Goal: Obtain resource: Download file/media

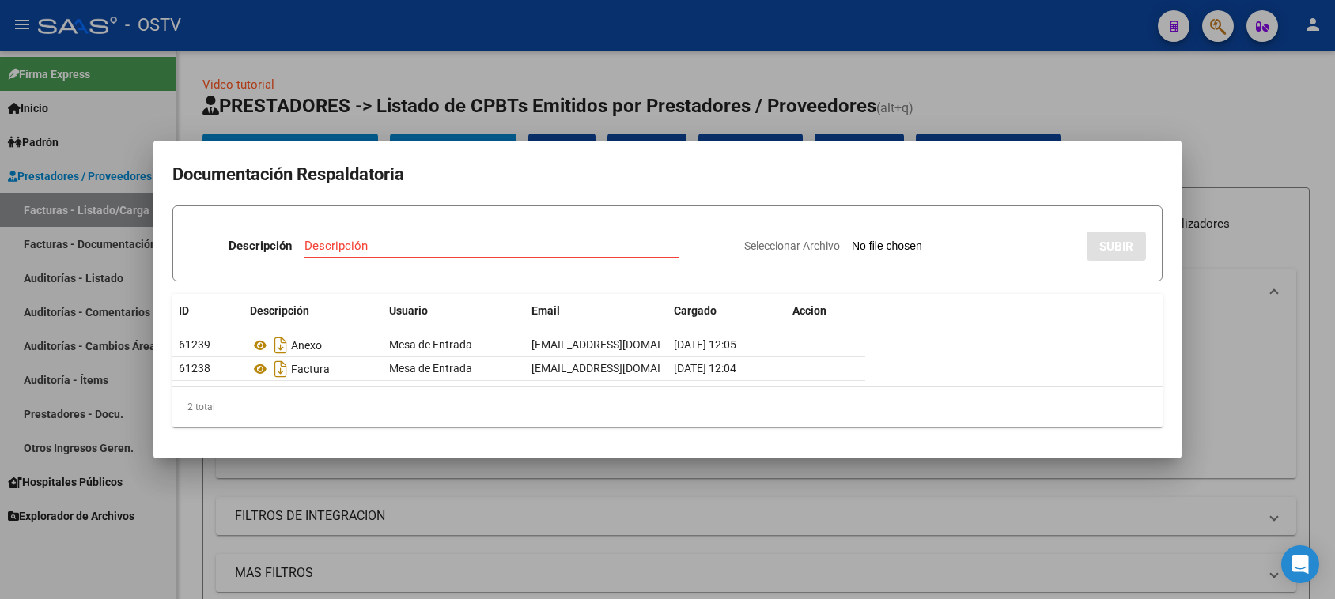
click at [551, 127] on div at bounding box center [667, 299] width 1335 height 599
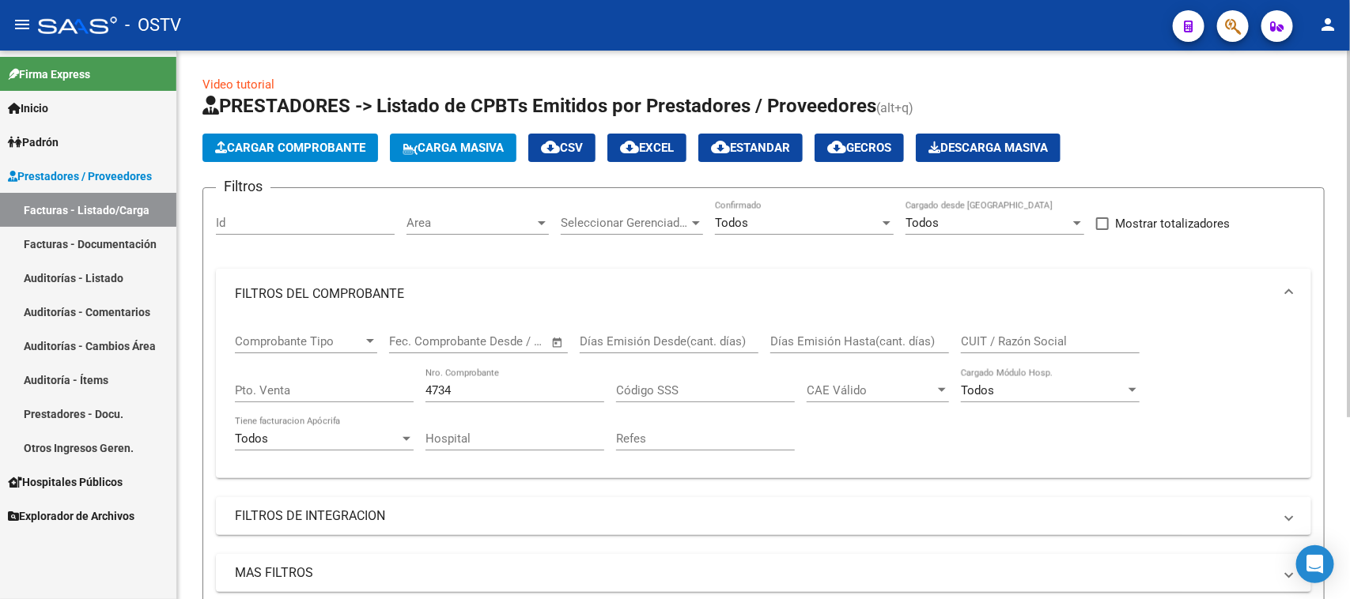
scroll to position [273, 0]
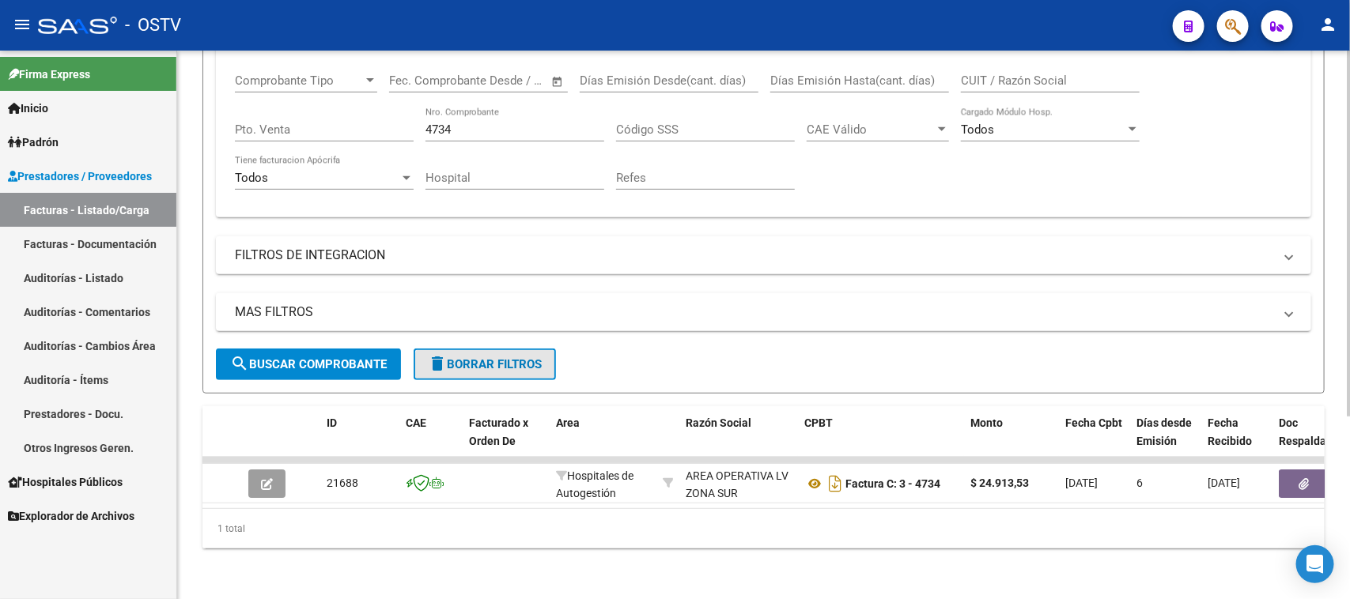
click at [524, 357] on span "delete Borrar Filtros" at bounding box center [485, 364] width 114 height 14
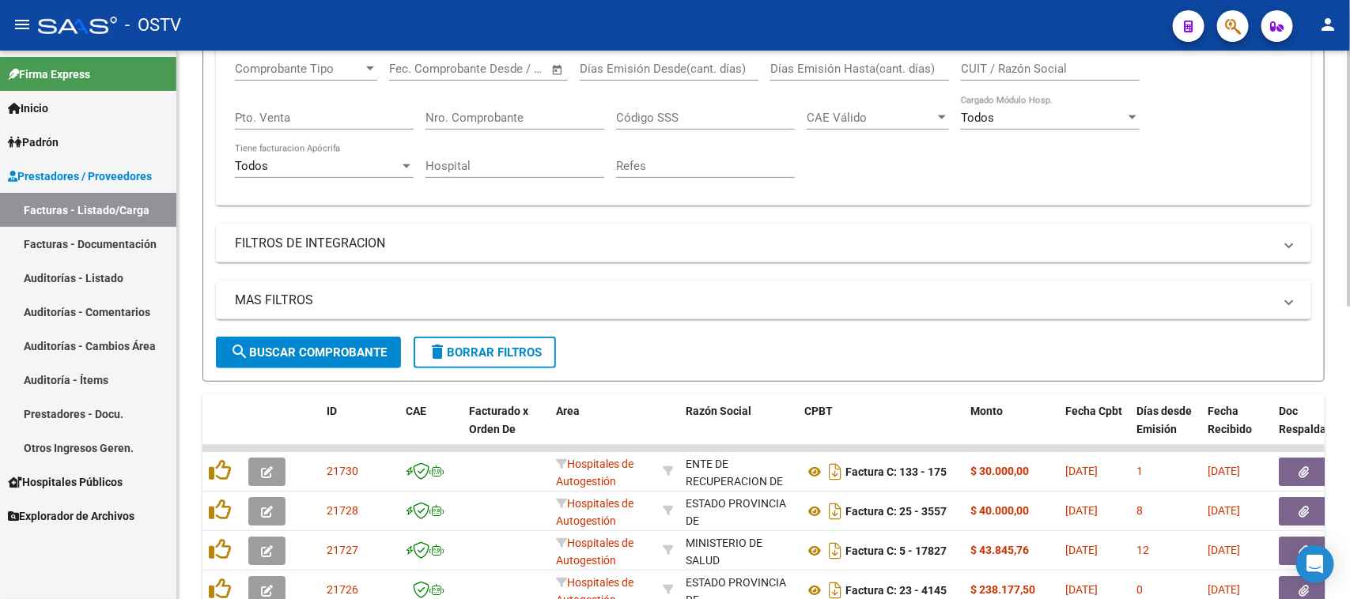
scroll to position [174, 0]
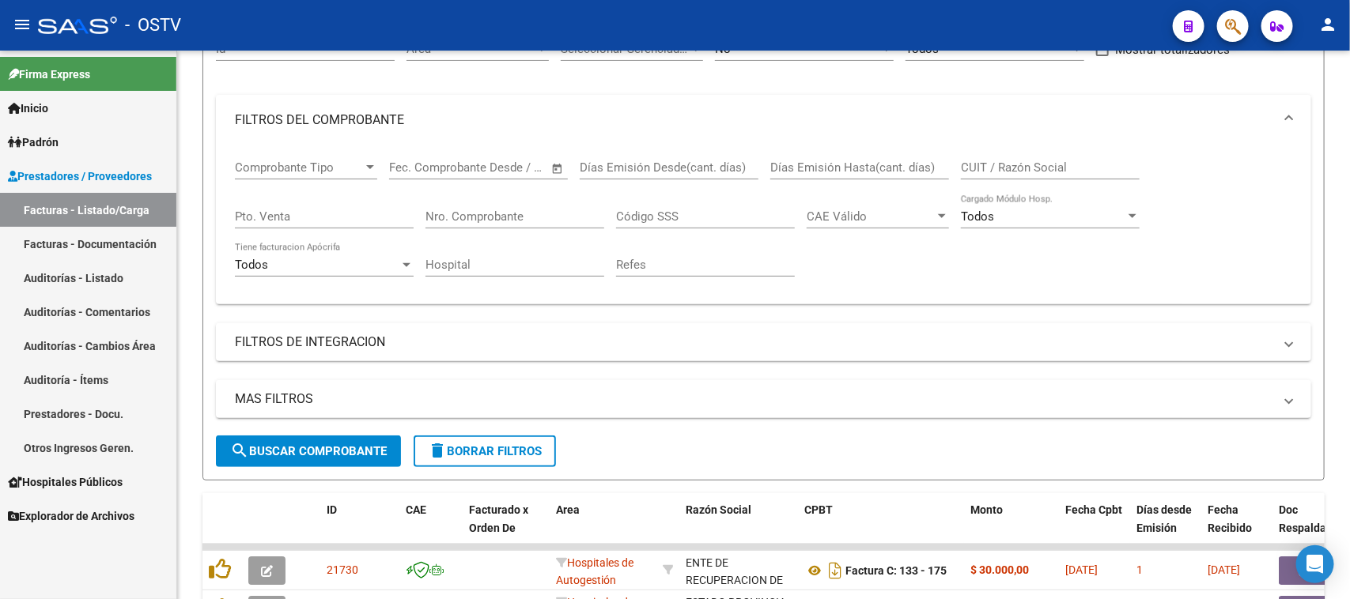
click at [85, 281] on link "Auditorías - Listado" at bounding box center [88, 278] width 176 height 34
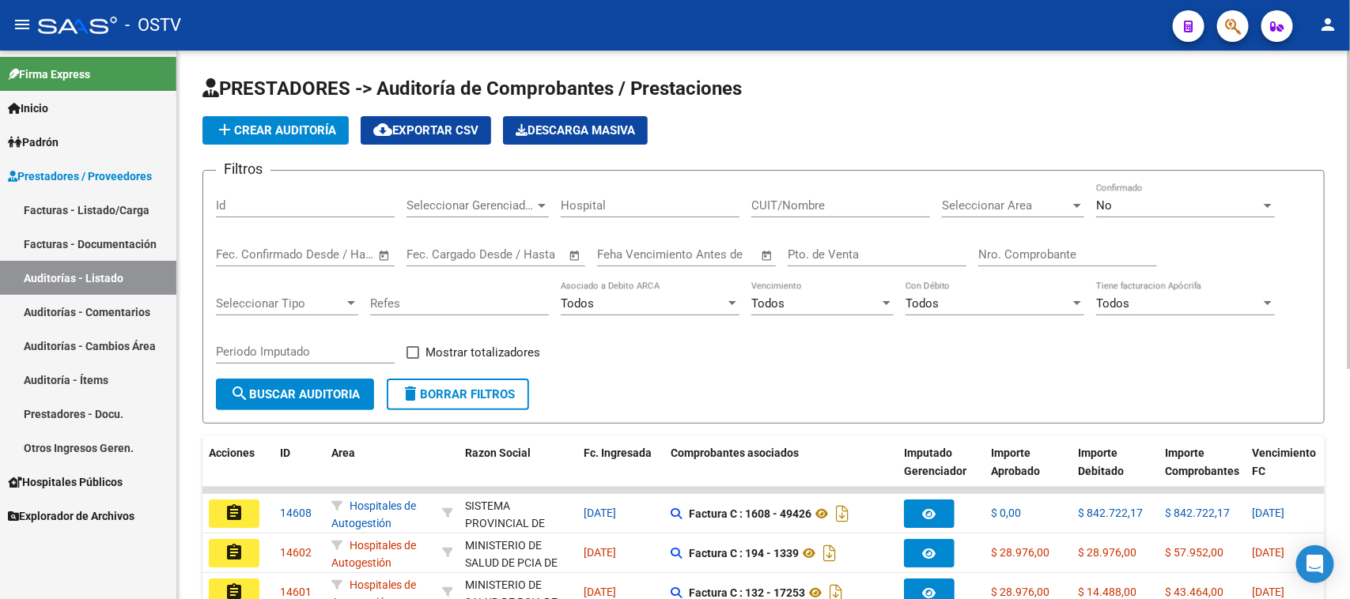
click at [1031, 259] on input "Nro. Comprobante" at bounding box center [1067, 255] width 179 height 14
paste input "-6910"
click at [985, 255] on input "Nro. Comprobante" at bounding box center [1067, 255] width 179 height 14
type input "6910"
click at [1108, 202] on span "No" at bounding box center [1104, 206] width 16 height 14
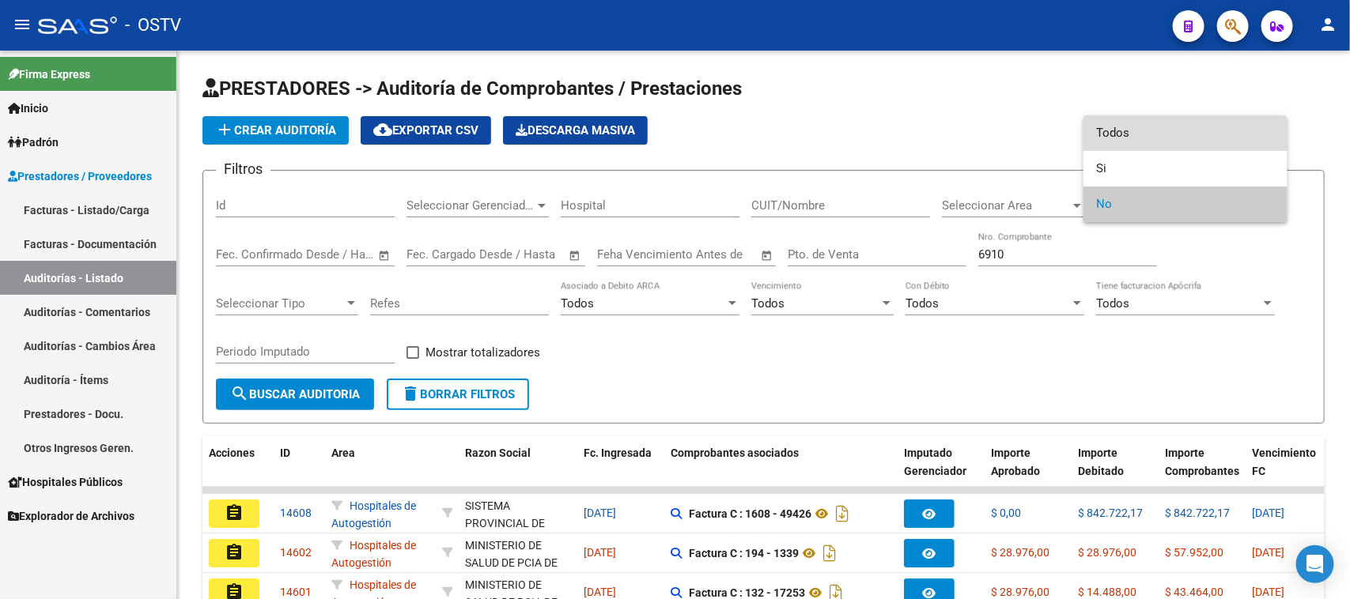
click at [1111, 129] on span "Todos" at bounding box center [1185, 133] width 179 height 36
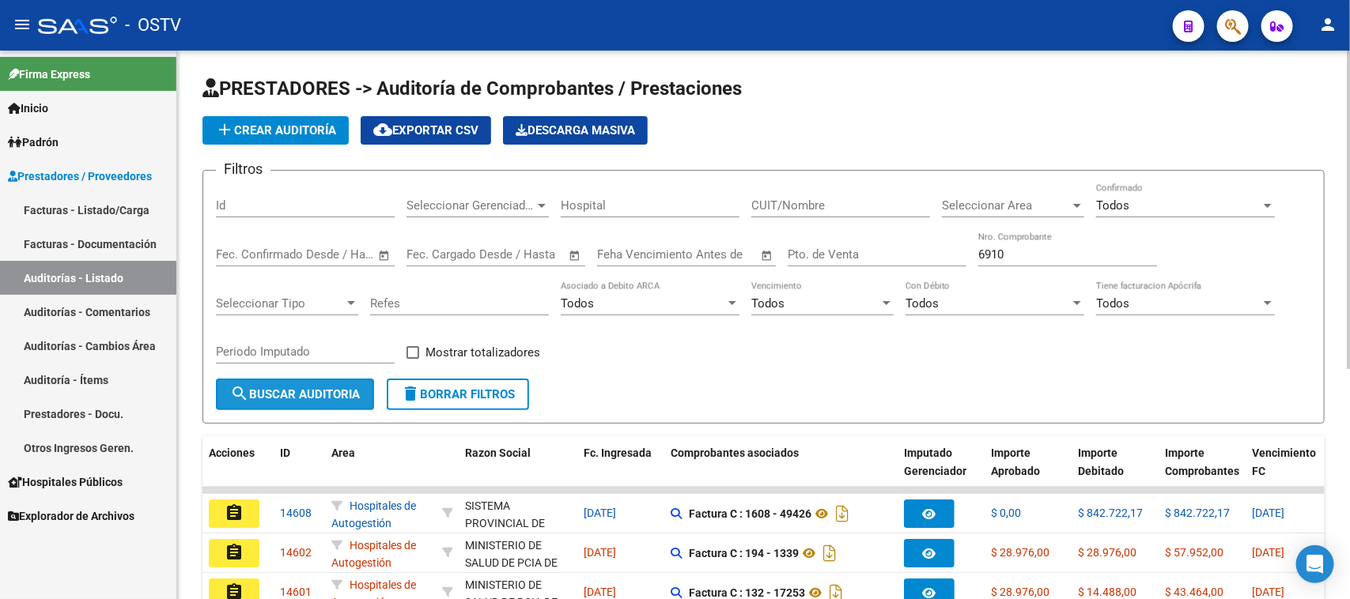
click at [326, 392] on span "search Buscar Auditoria" at bounding box center [295, 395] width 130 height 14
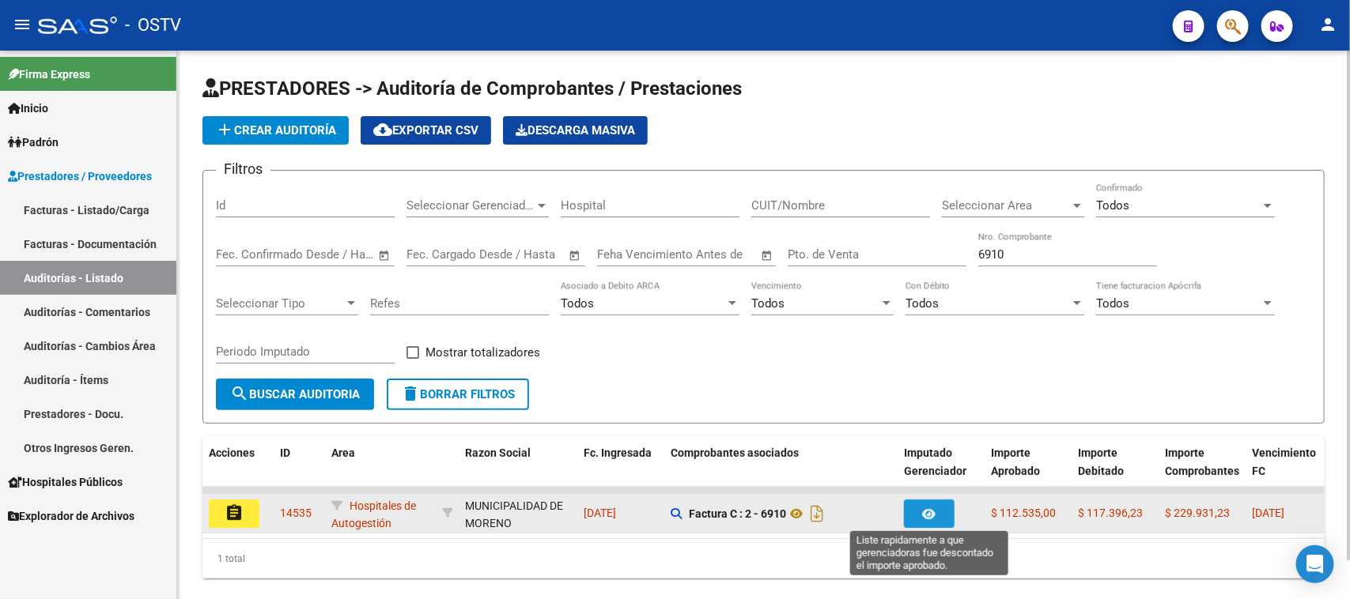
click at [929, 512] on icon "button" at bounding box center [929, 515] width 13 height 12
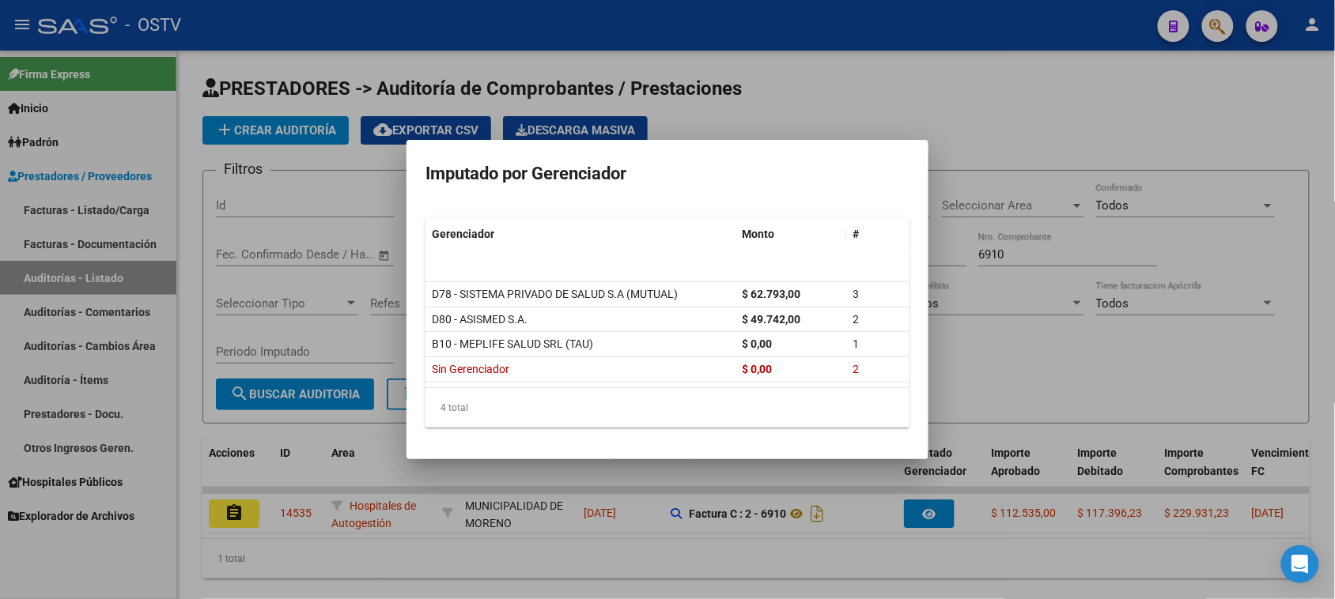
click at [1030, 373] on div at bounding box center [667, 299] width 1335 height 599
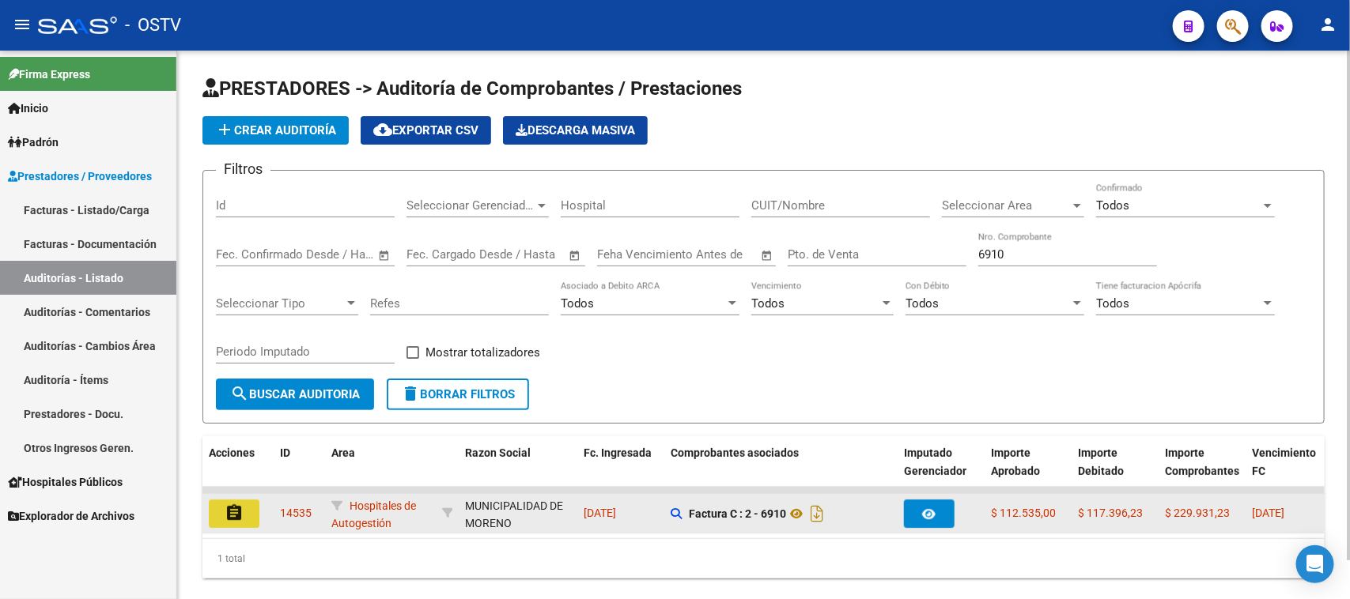
click at [243, 512] on mat-icon "assignment" at bounding box center [234, 513] width 19 height 19
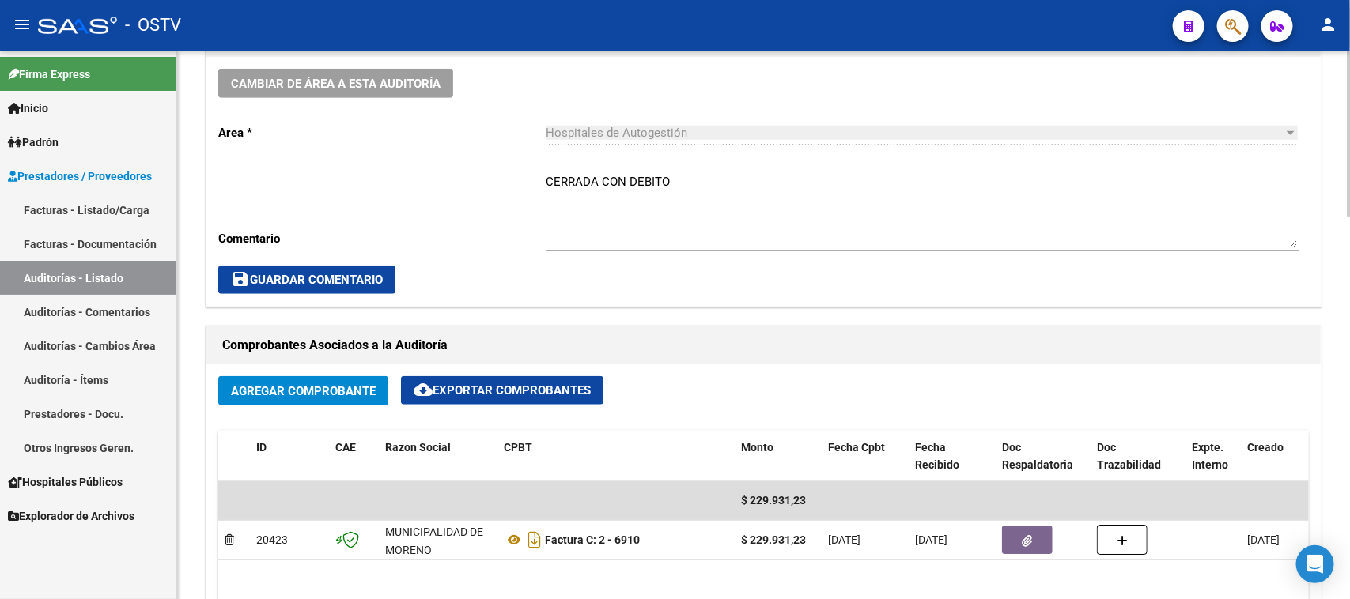
scroll to position [494, 0]
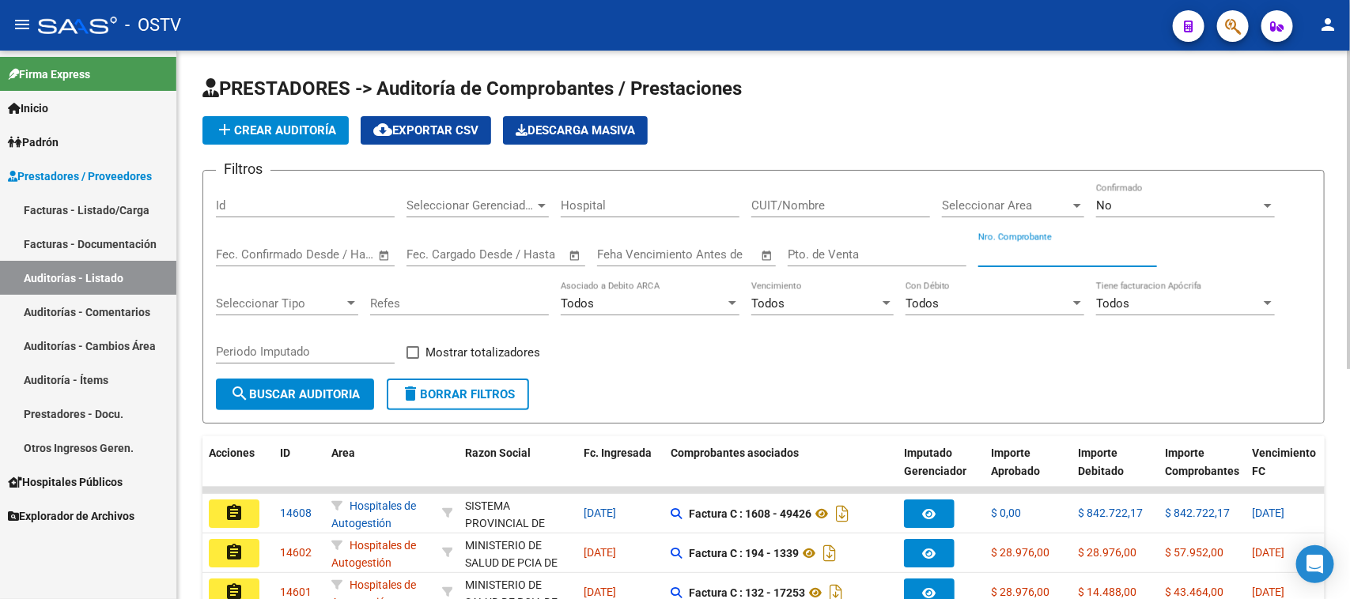
click at [1081, 255] on input "Nro. Comprobante" at bounding box center [1067, 255] width 179 height 14
click at [1116, 200] on div "No" at bounding box center [1178, 206] width 165 height 14
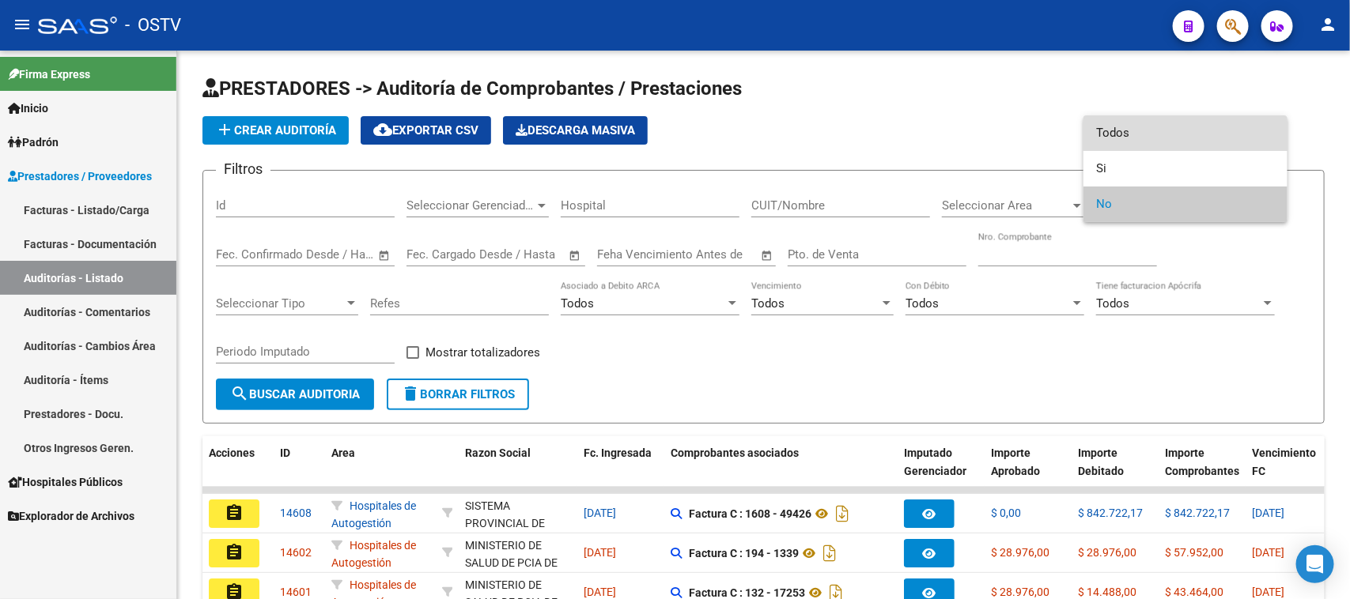
click at [1139, 140] on span "Todos" at bounding box center [1185, 133] width 179 height 36
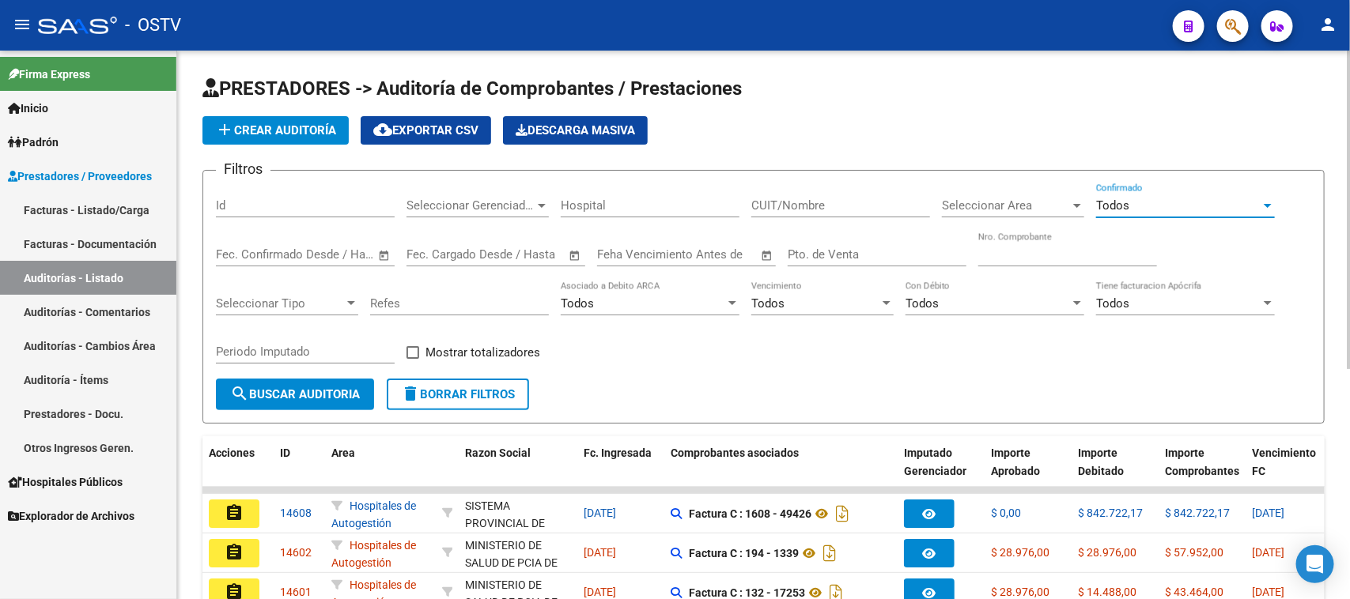
click at [990, 251] on input "Nro. Comprobante" at bounding box center [1067, 255] width 179 height 14
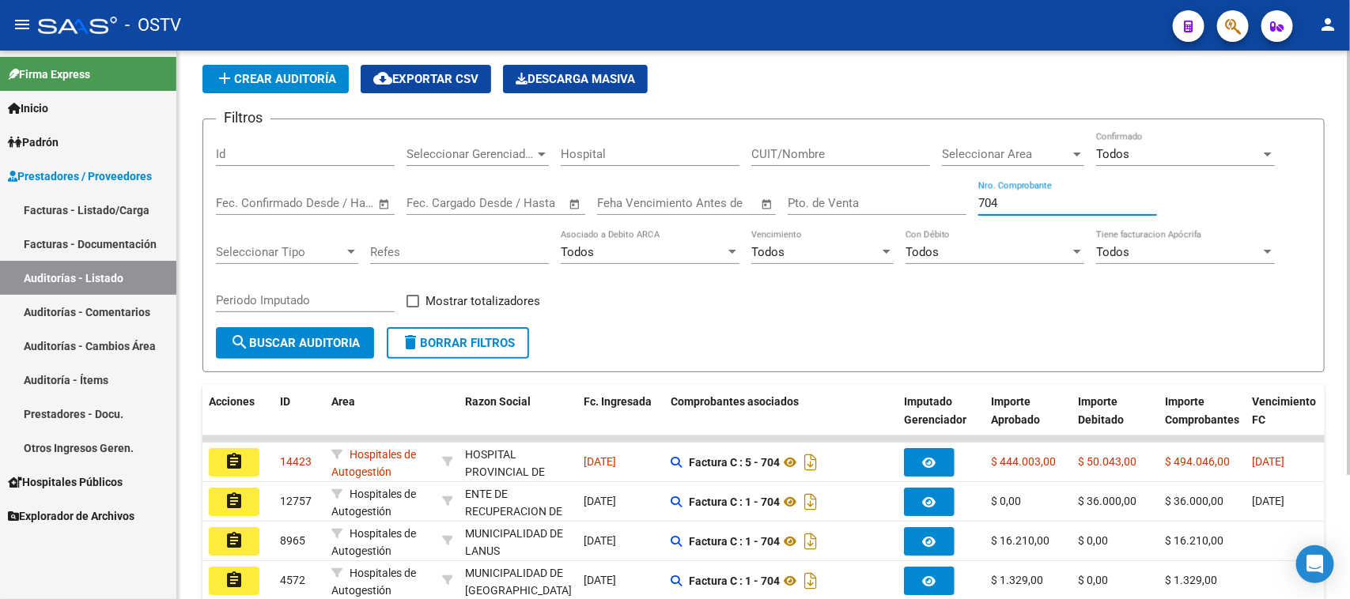
scroll to position [99, 0]
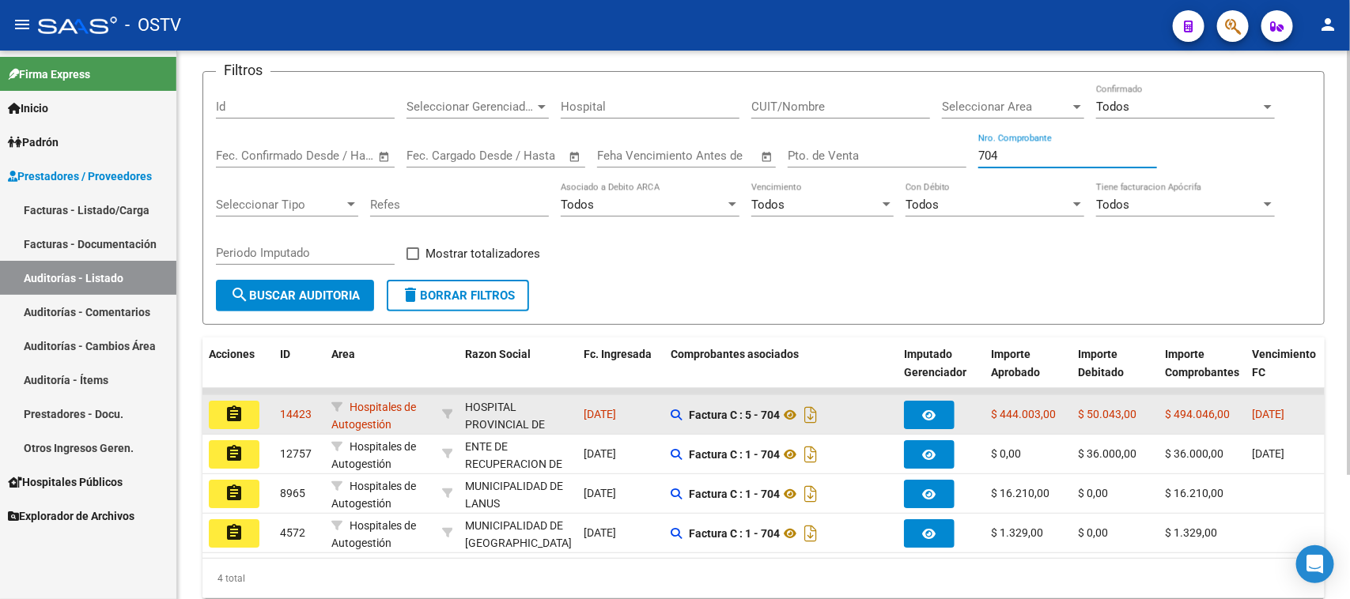
type input "704"
click at [235, 407] on mat-icon "assignment" at bounding box center [234, 414] width 19 height 19
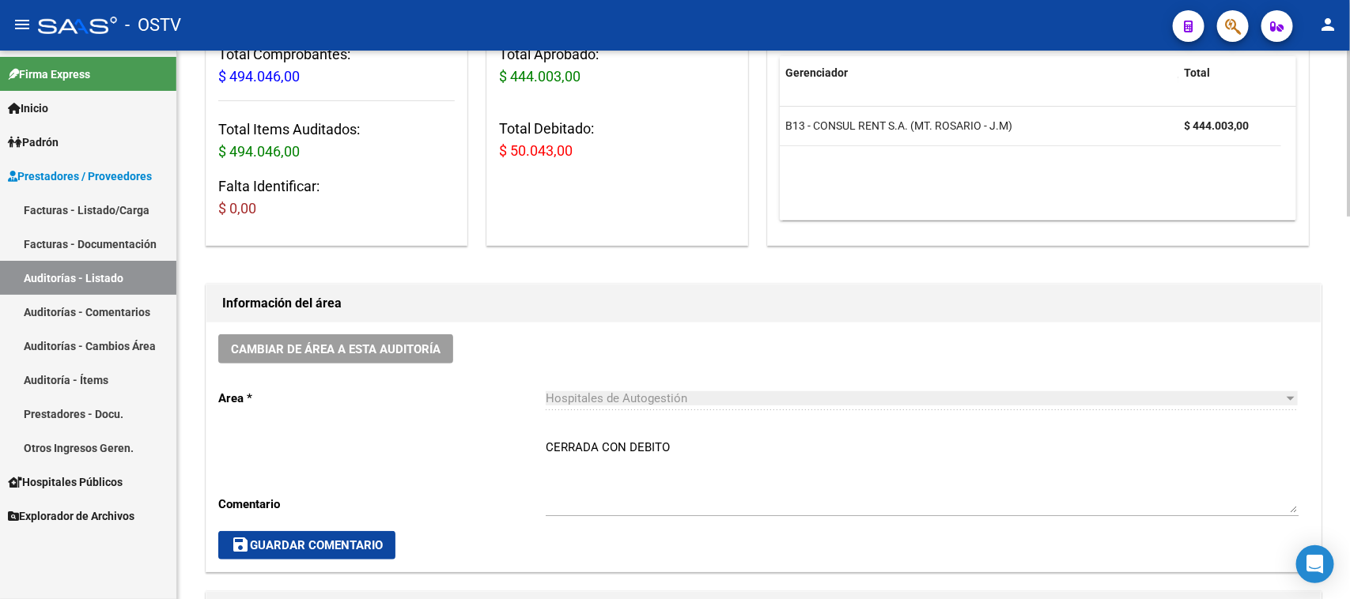
scroll to position [297, 0]
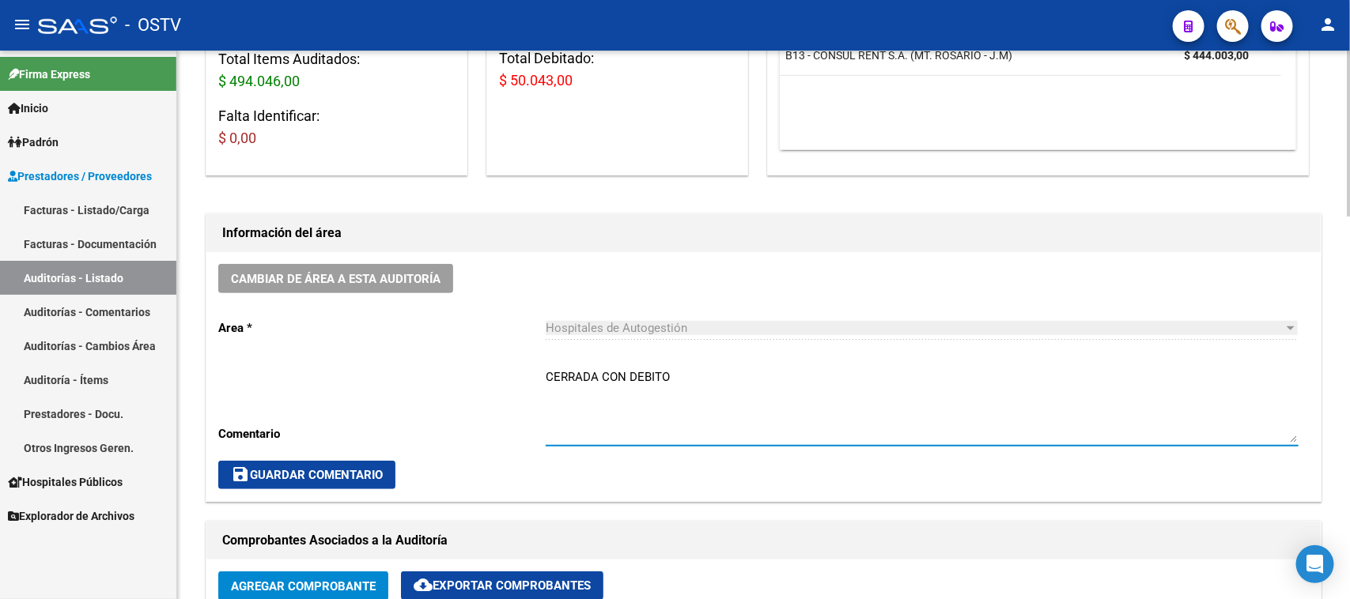
drag, startPoint x: 685, startPoint y: 380, endPoint x: 630, endPoint y: 378, distance: 55.4
click at [630, 378] on textarea "CERRADA CON DEBITO" at bounding box center [922, 406] width 753 height 74
type textarea "CERRADA CON NC"
click at [380, 479] on span "save Guardar Comentario" at bounding box center [307, 475] width 152 height 14
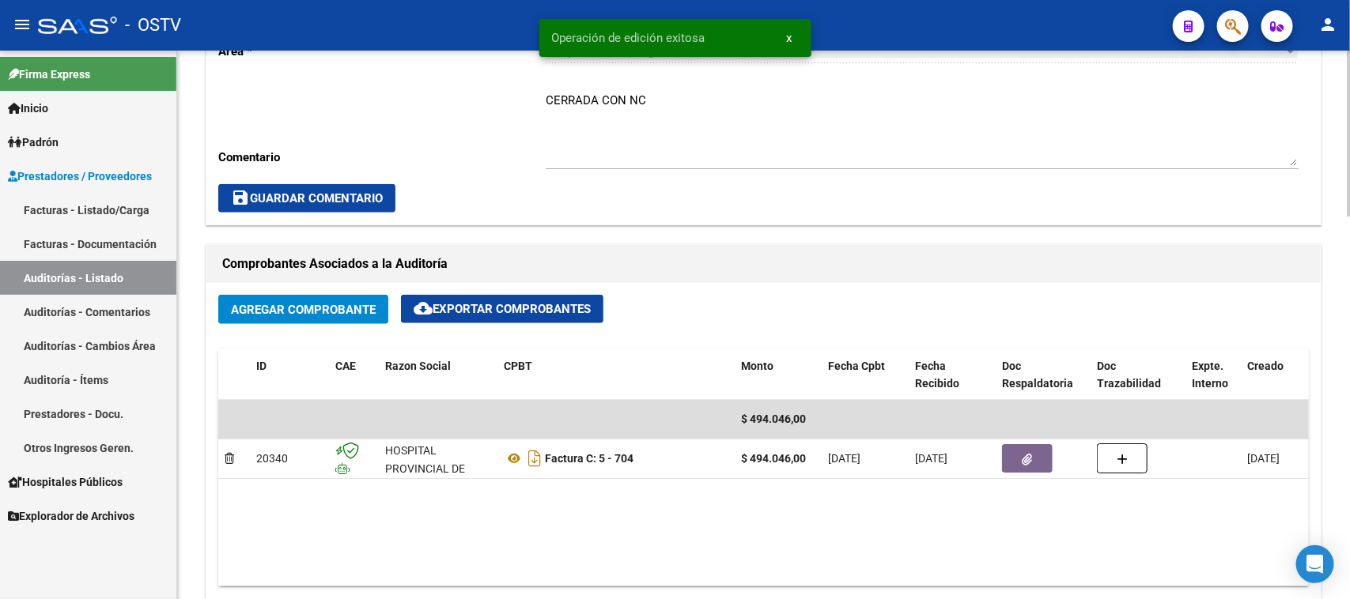
scroll to position [593, 0]
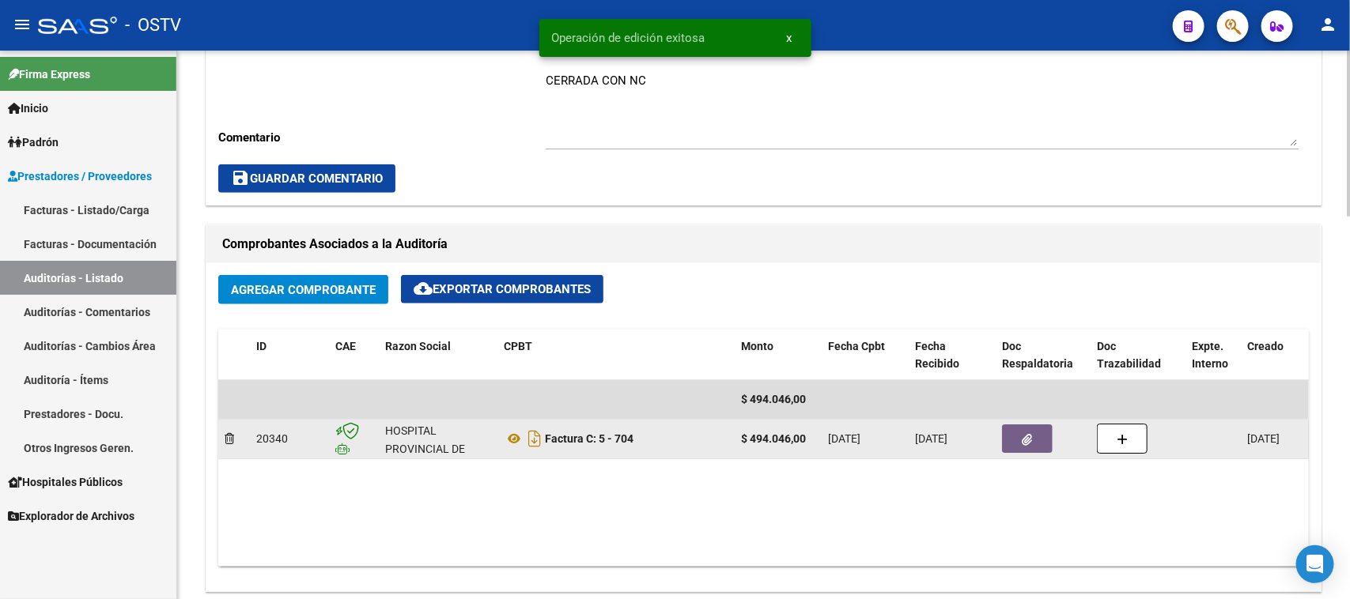
click at [1023, 440] on icon "button" at bounding box center [1028, 440] width 10 height 12
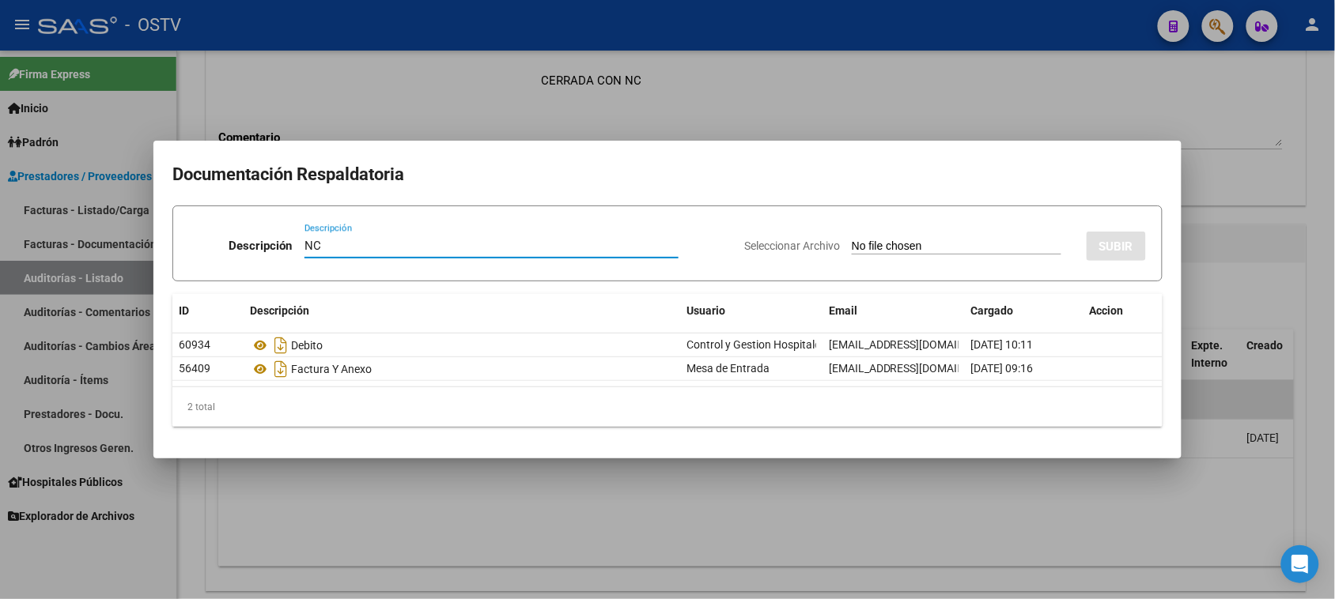
type input "NC"
click at [947, 246] on input "Seleccionar Archivo" at bounding box center [957, 247] width 210 height 15
type input "C:\fakepath\5-704.pdf"
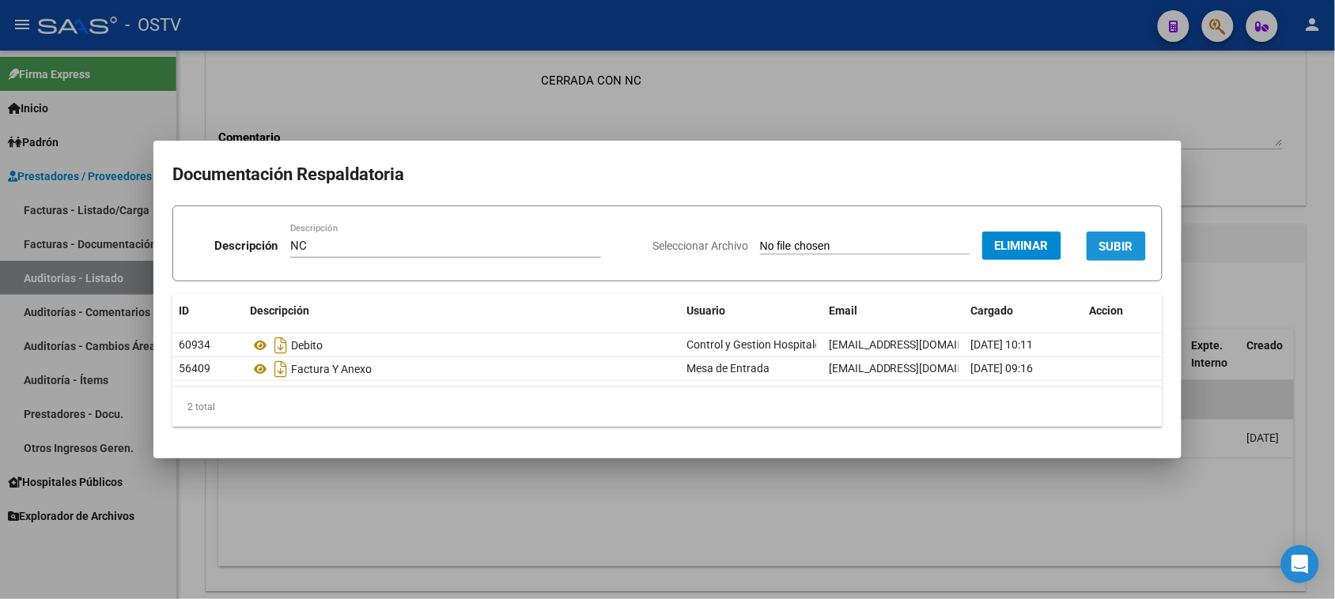
click at [1121, 240] on span "SUBIR" at bounding box center [1116, 247] width 34 height 14
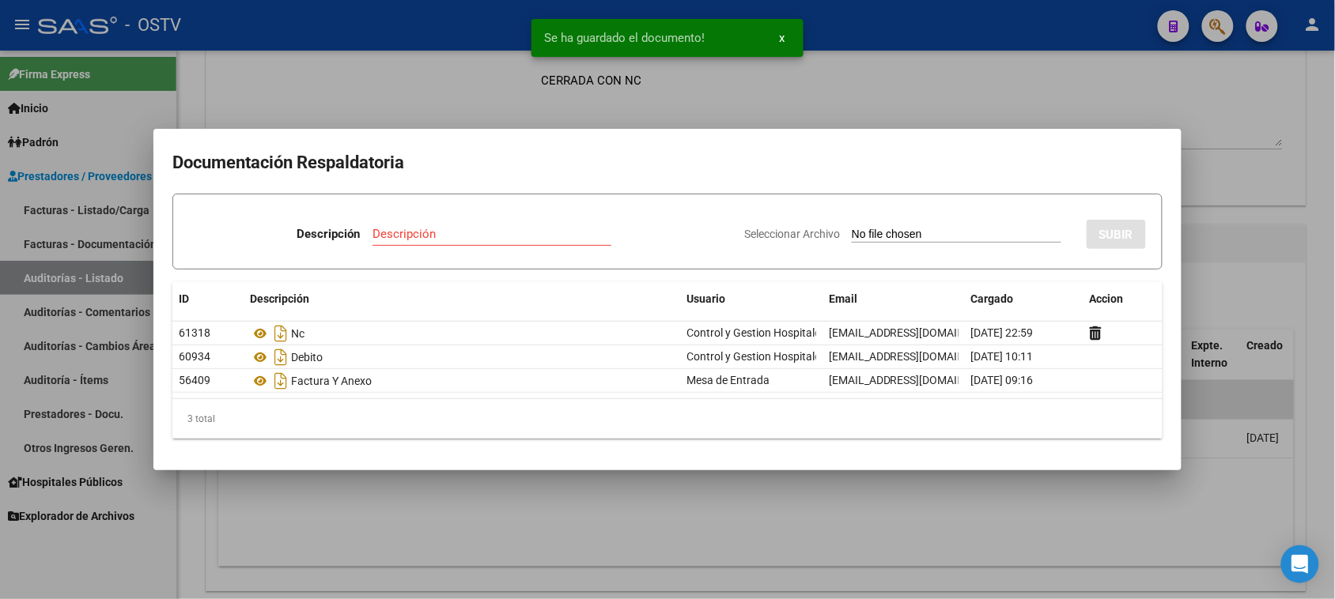
click at [1220, 267] on div at bounding box center [667, 299] width 1335 height 599
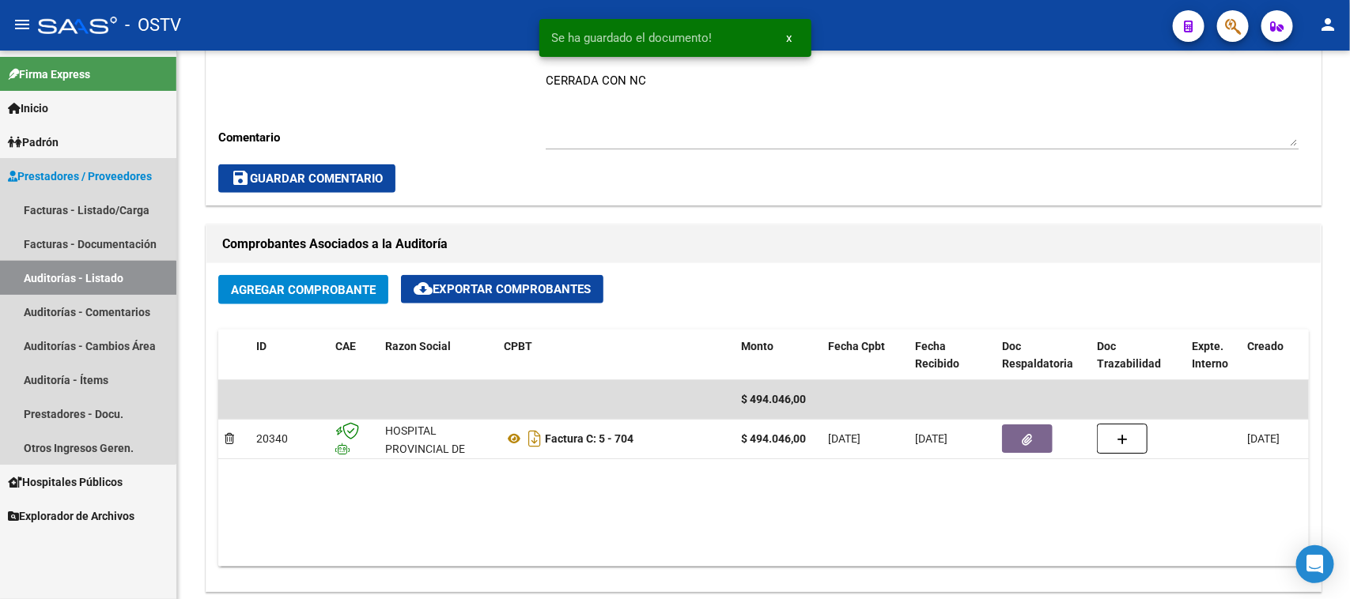
click at [60, 286] on link "Auditorías - Listado" at bounding box center [88, 278] width 176 height 34
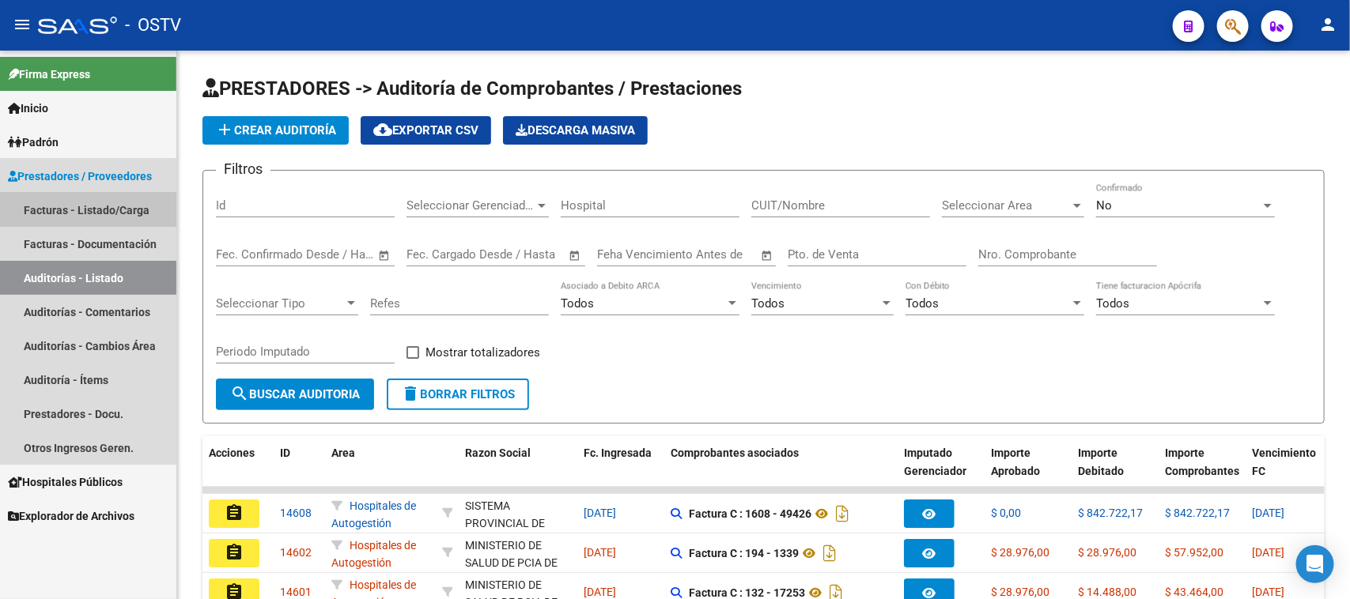
click at [85, 206] on link "Facturas - Listado/Carga" at bounding box center [88, 210] width 176 height 34
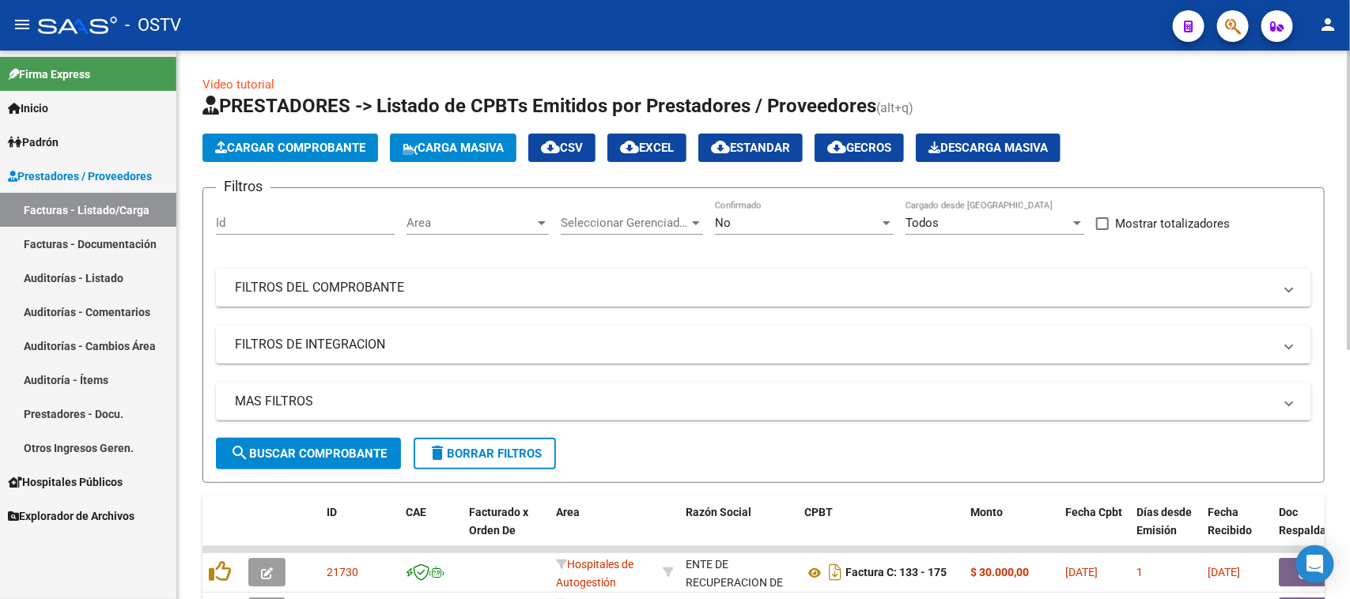
click at [475, 223] on span "Area" at bounding box center [471, 223] width 128 height 14
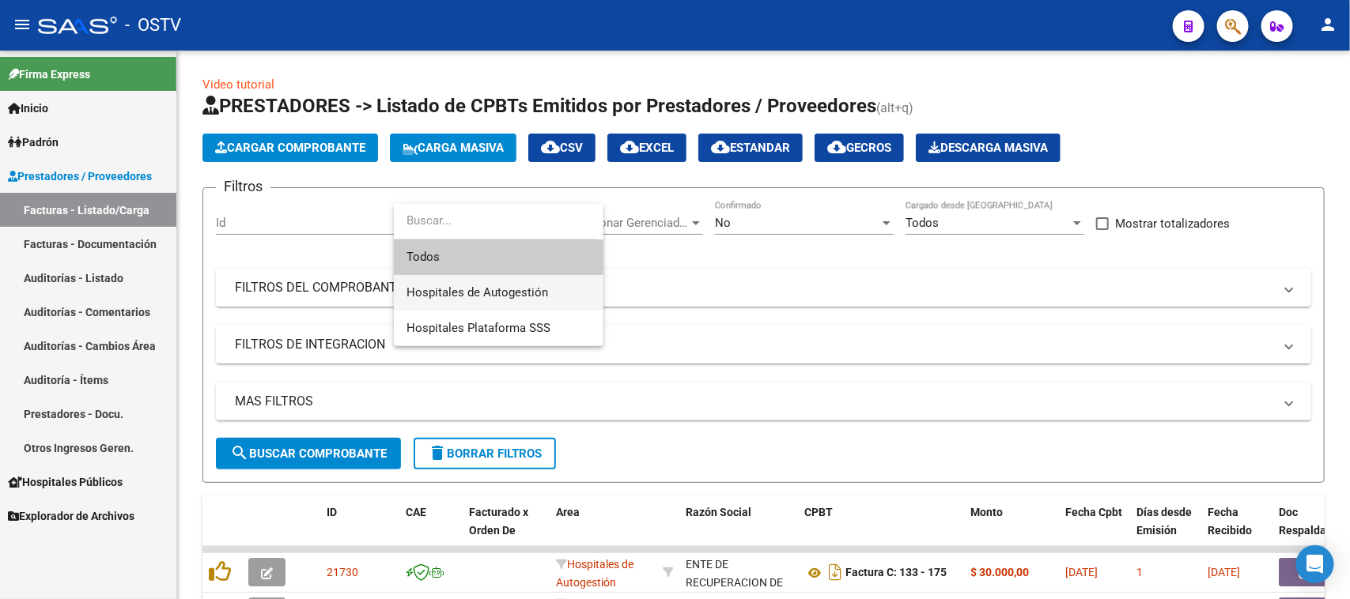
click at [481, 298] on span "Hospitales de Autogestión" at bounding box center [478, 293] width 142 height 14
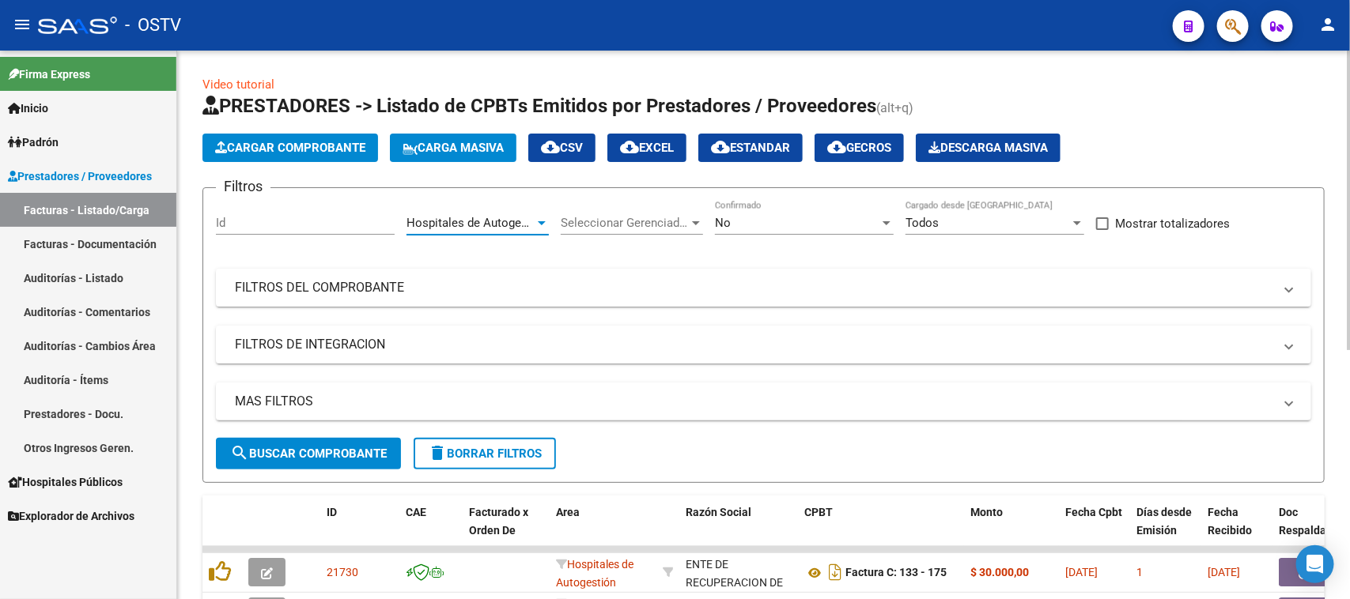
click at [369, 452] on span "search Buscar Comprobante" at bounding box center [308, 454] width 157 height 14
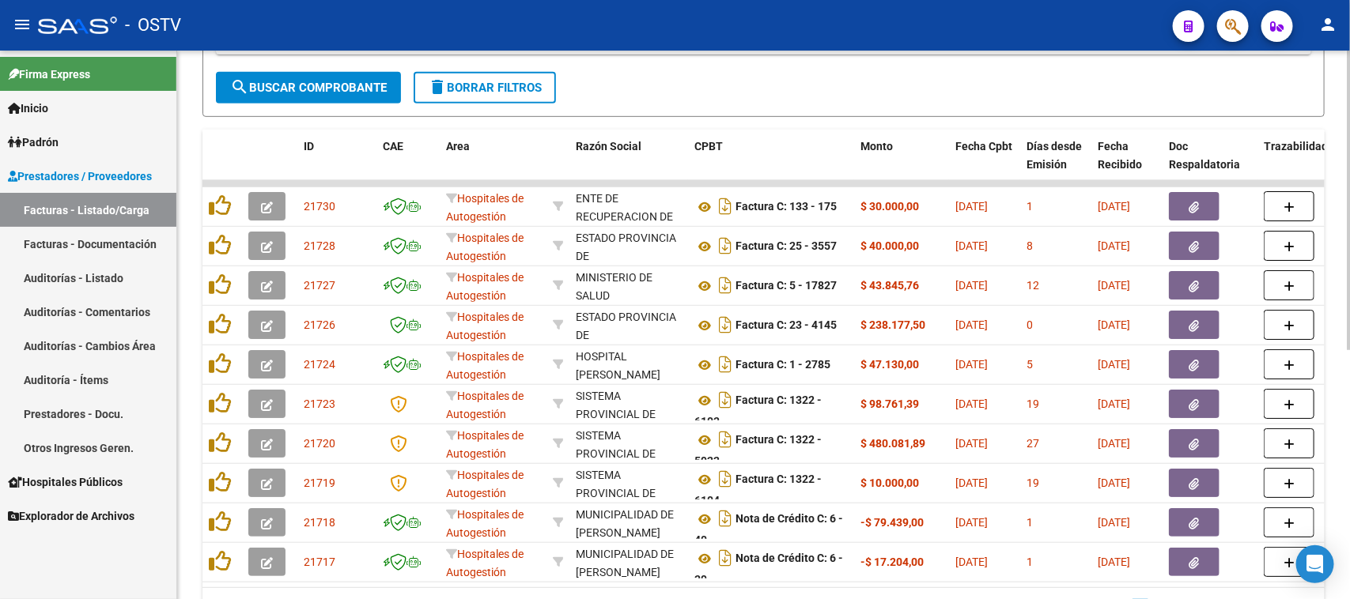
scroll to position [395, 0]
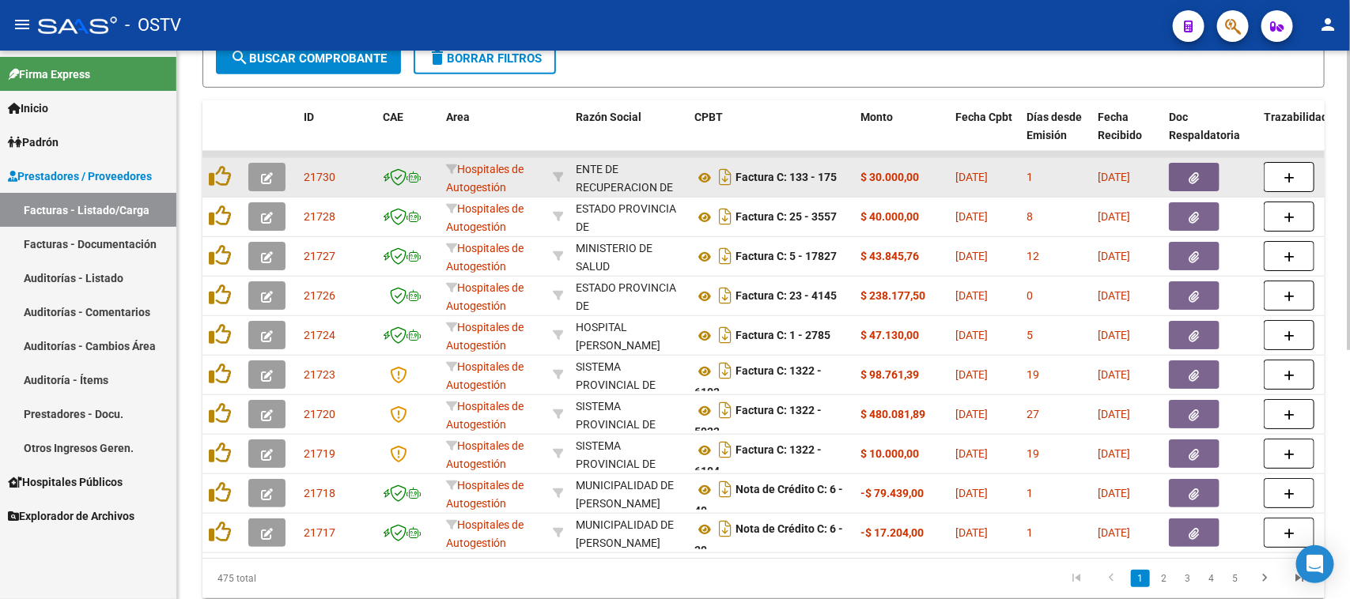
click at [1176, 175] on button "button" at bounding box center [1194, 177] width 51 height 28
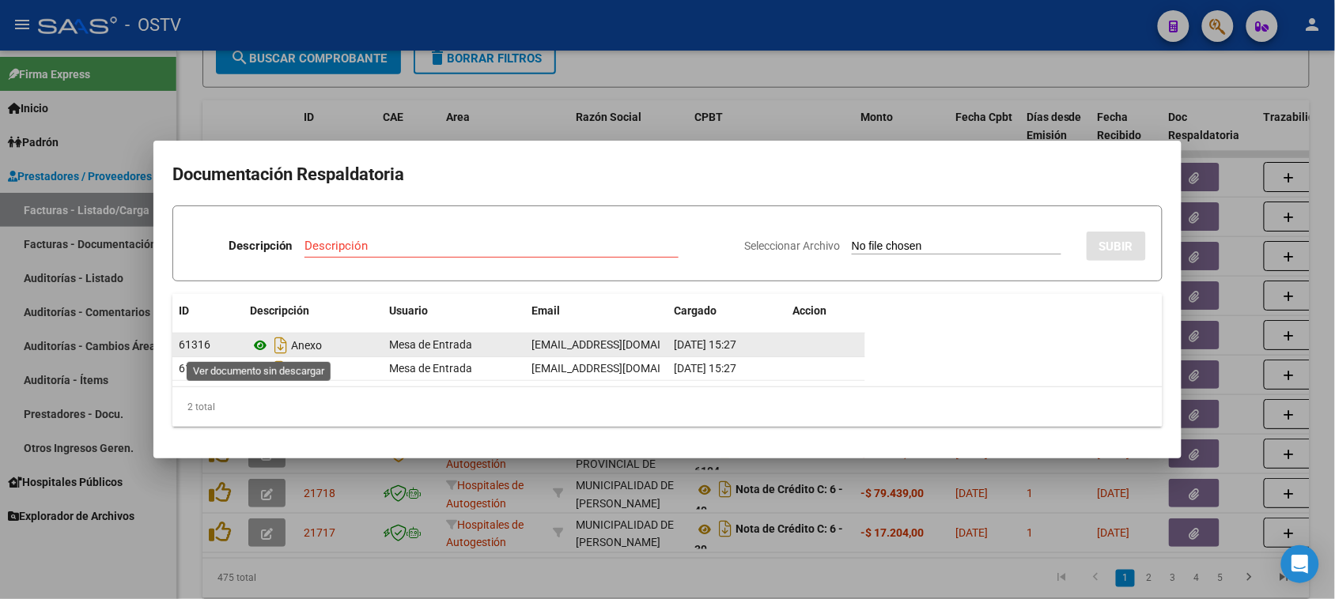
click at [265, 348] on icon at bounding box center [260, 345] width 21 height 19
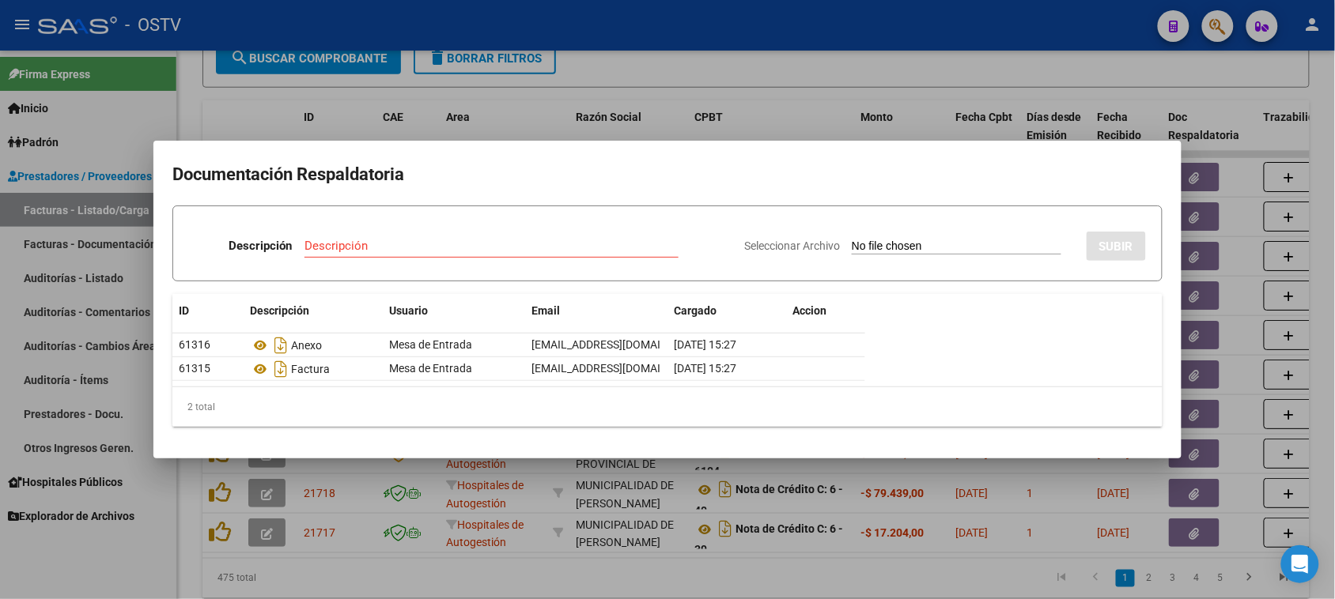
click at [686, 116] on div at bounding box center [667, 299] width 1335 height 599
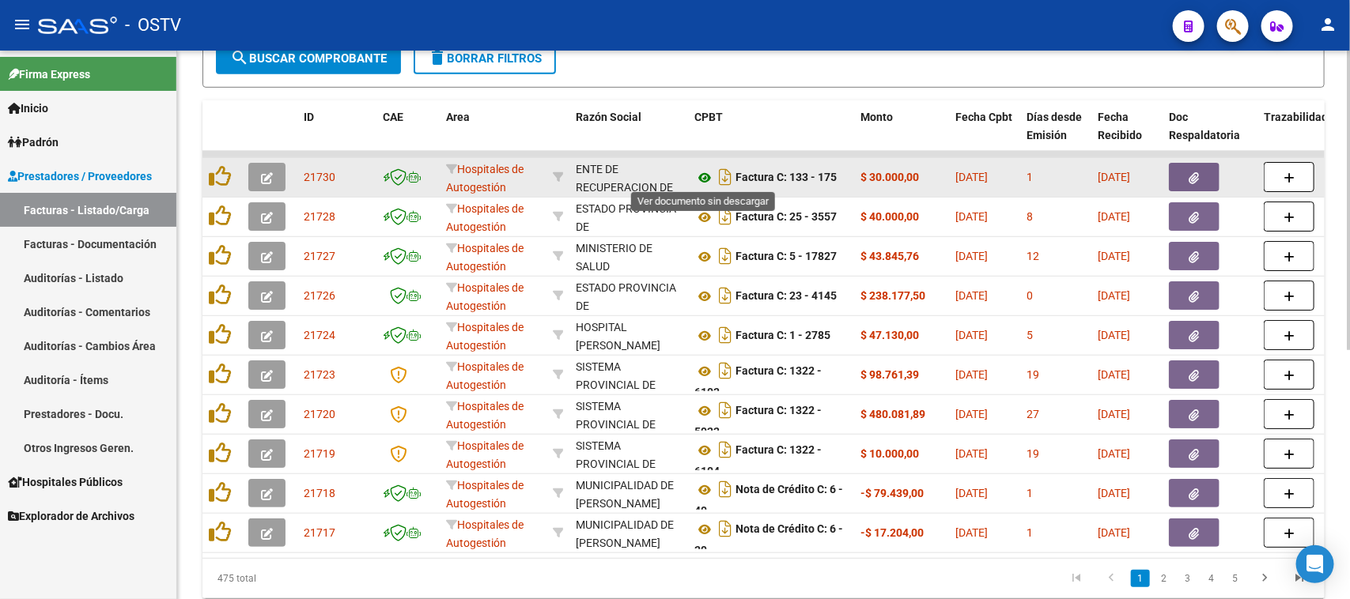
click at [708, 172] on icon at bounding box center [704, 177] width 21 height 19
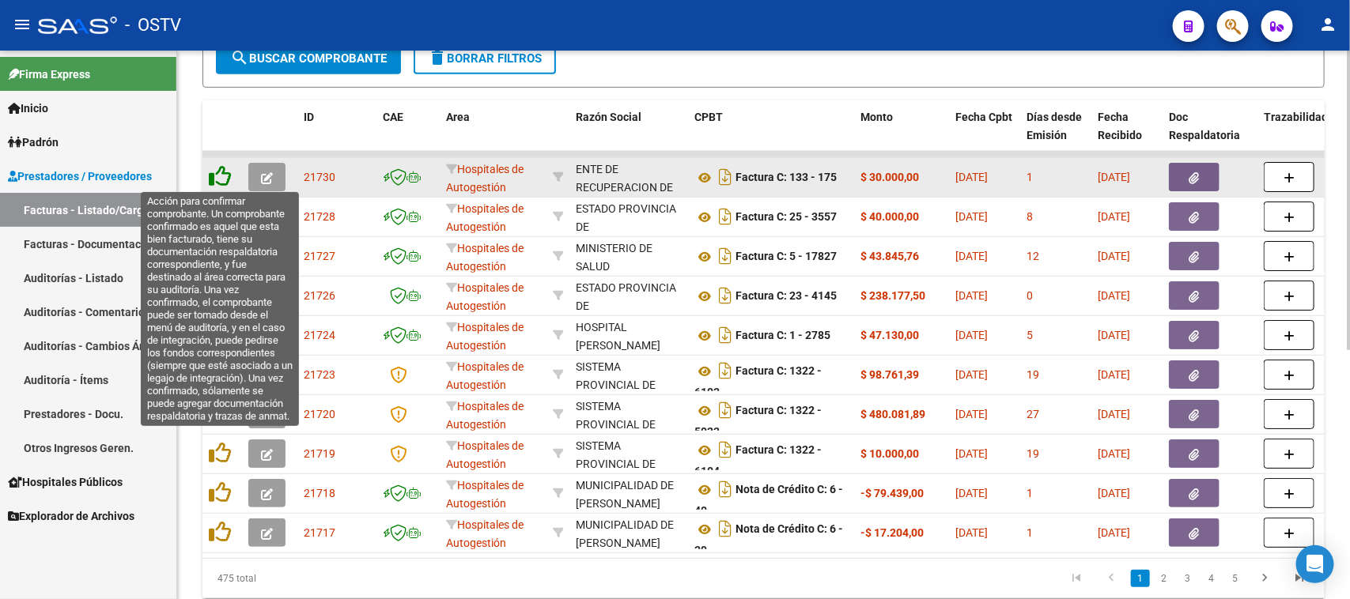
click at [218, 174] on icon at bounding box center [220, 176] width 22 height 22
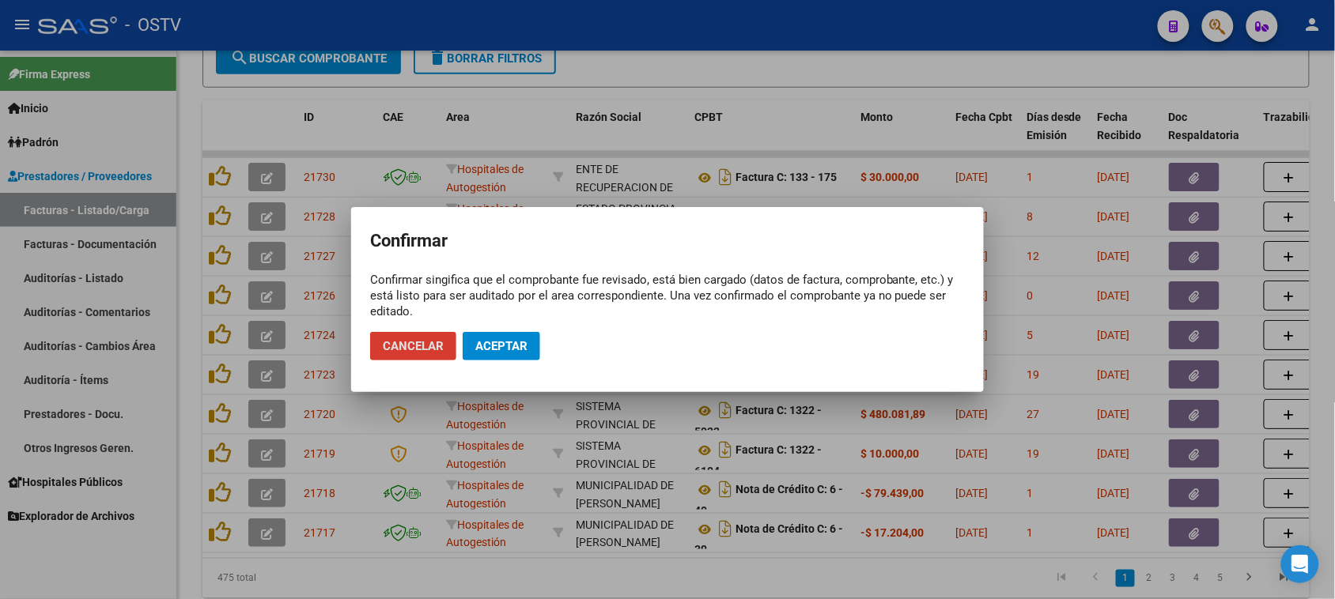
click at [528, 354] on button "Aceptar" at bounding box center [502, 346] width 78 height 28
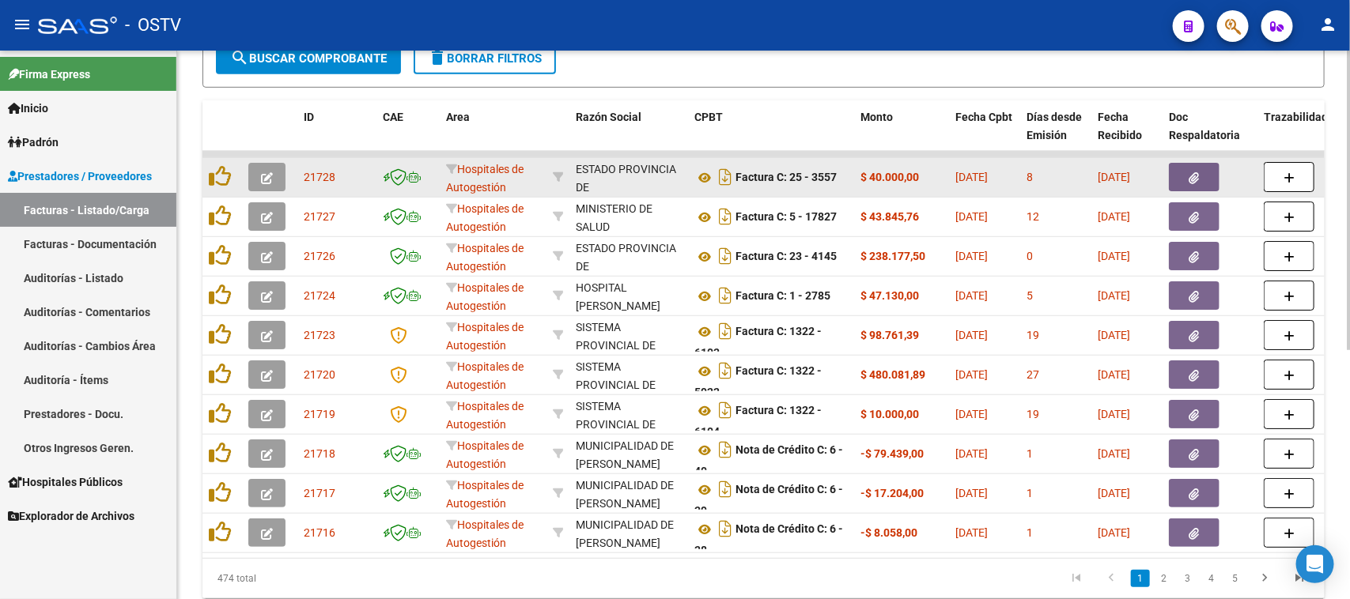
click at [1193, 174] on icon "button" at bounding box center [1194, 178] width 10 height 12
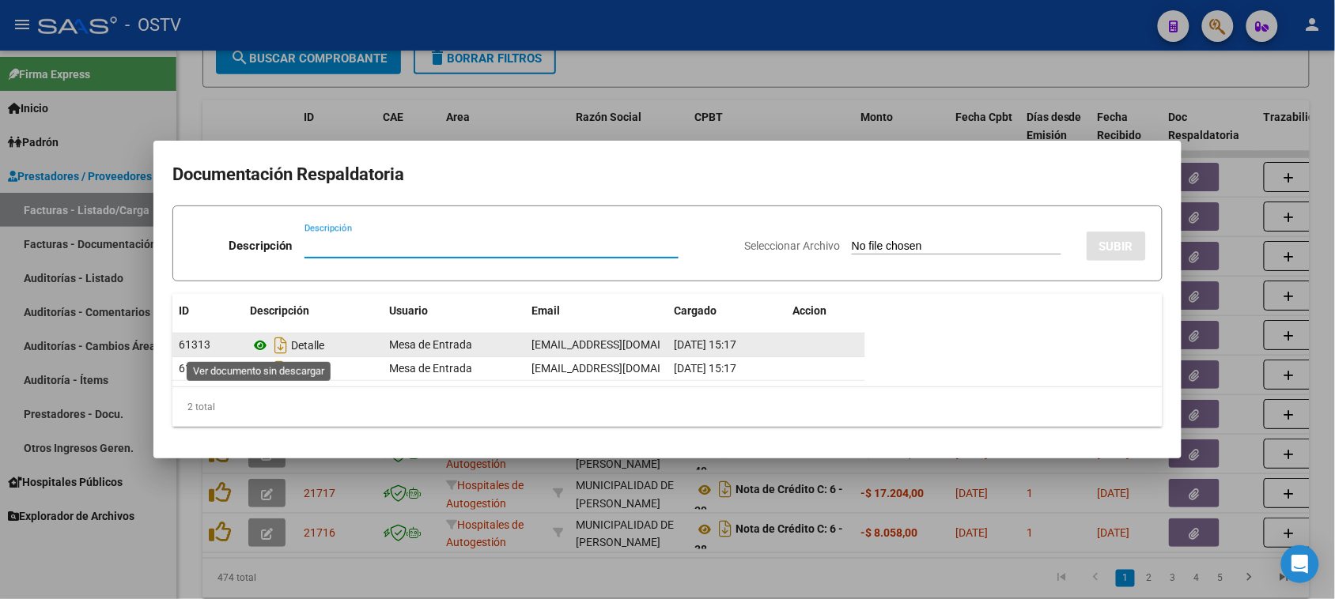
click at [258, 346] on icon at bounding box center [260, 345] width 21 height 19
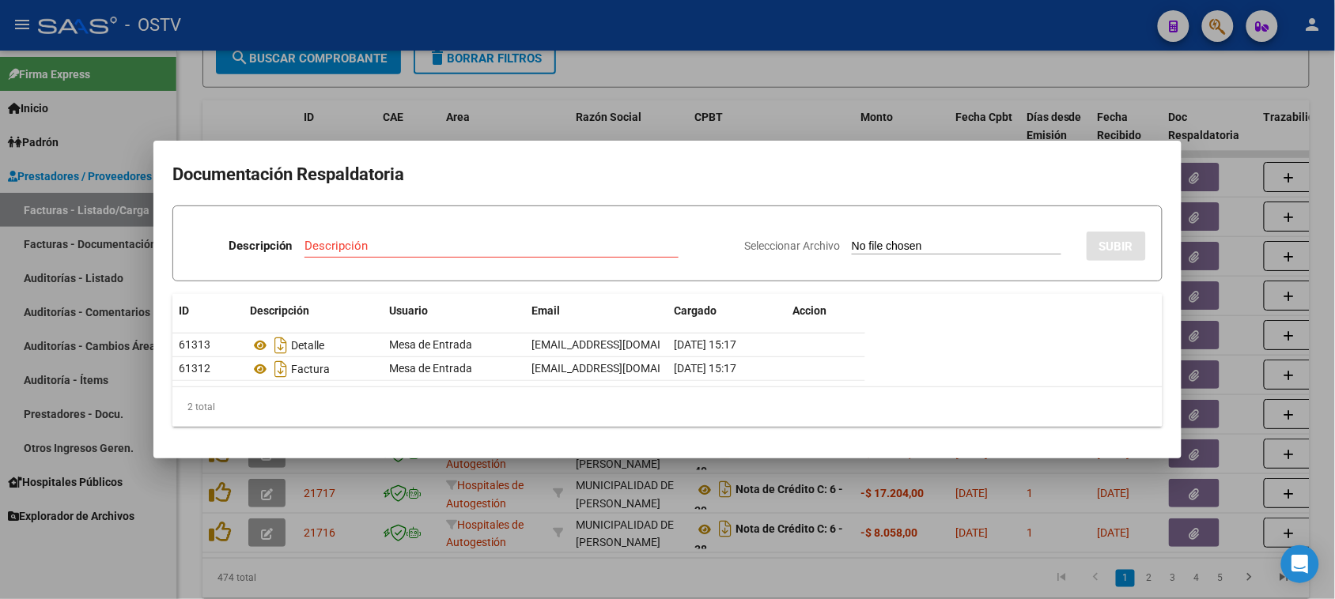
click at [827, 137] on div at bounding box center [667, 299] width 1335 height 599
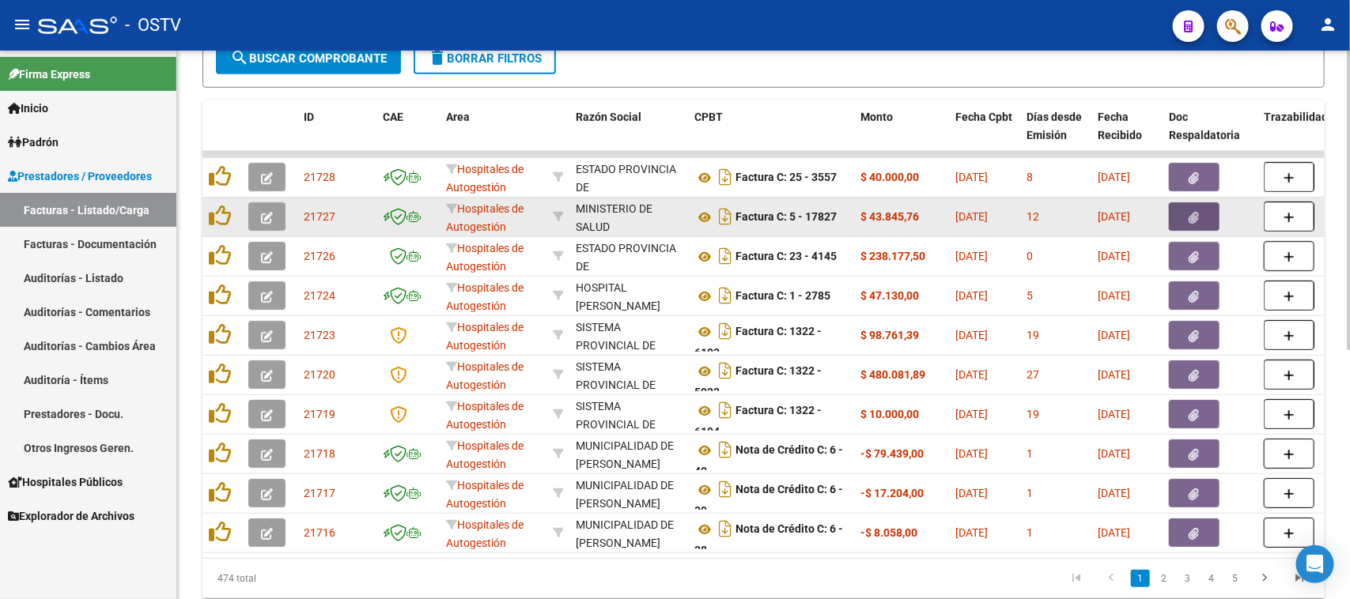
click at [1187, 214] on button "button" at bounding box center [1194, 216] width 51 height 28
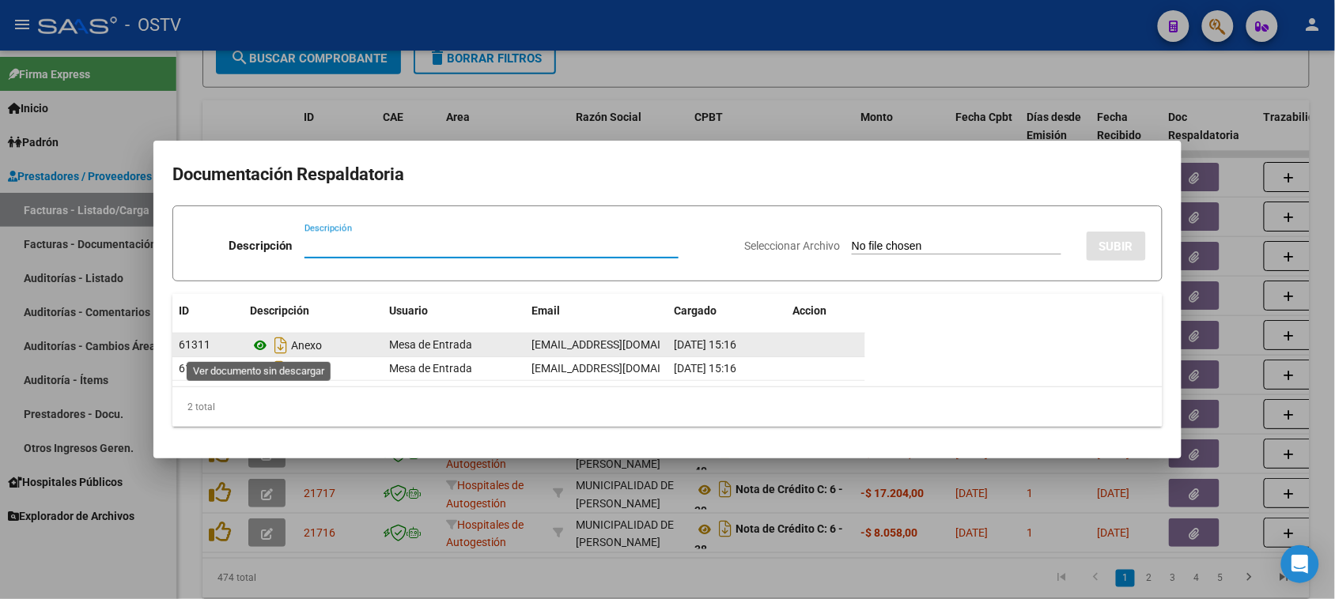
click at [259, 346] on icon at bounding box center [260, 345] width 21 height 19
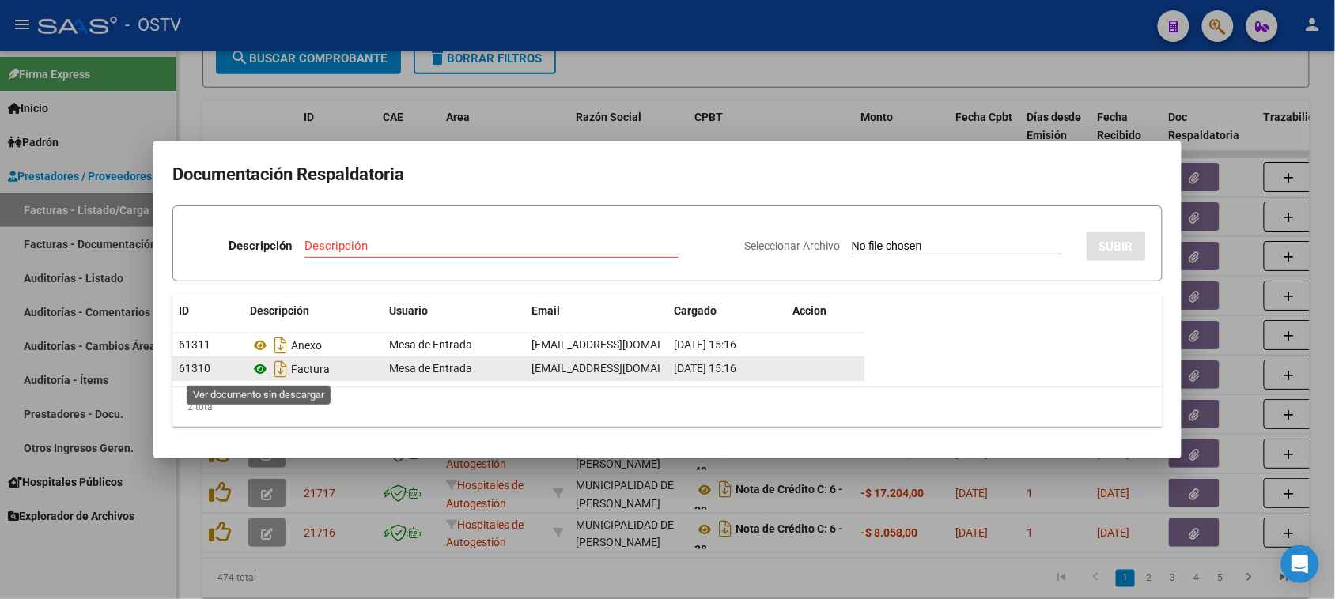
click at [263, 369] on icon at bounding box center [260, 369] width 21 height 19
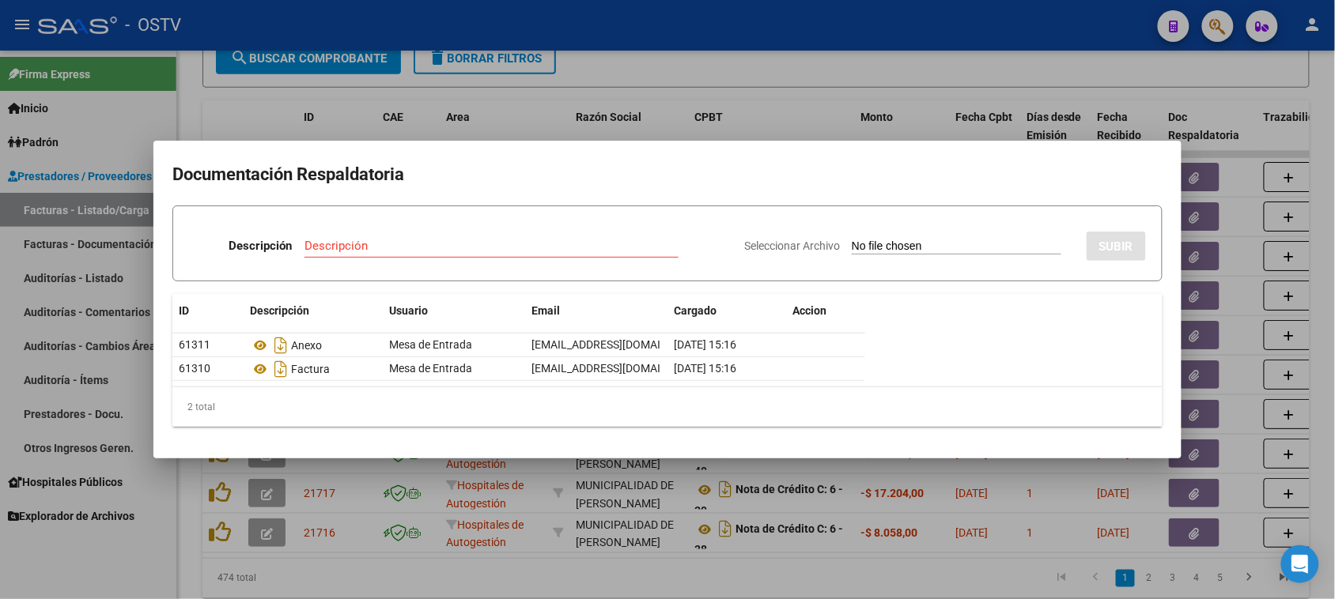
click at [763, 130] on div at bounding box center [667, 299] width 1335 height 599
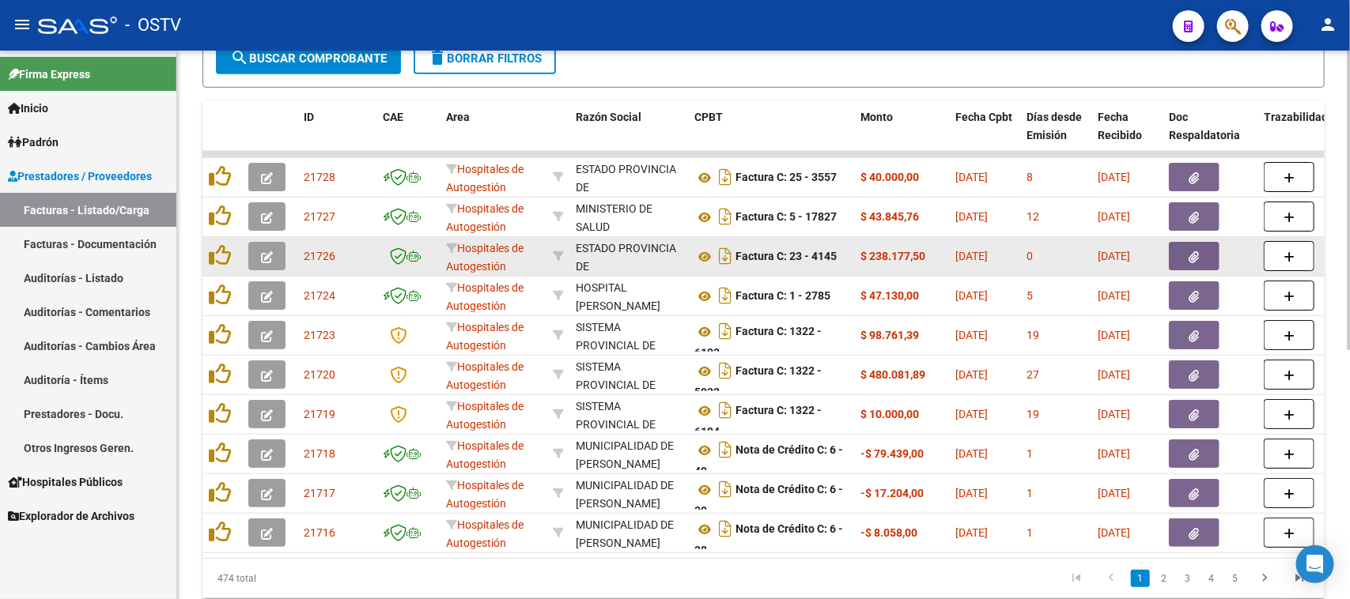
click at [1189, 255] on icon "button" at bounding box center [1194, 257] width 10 height 12
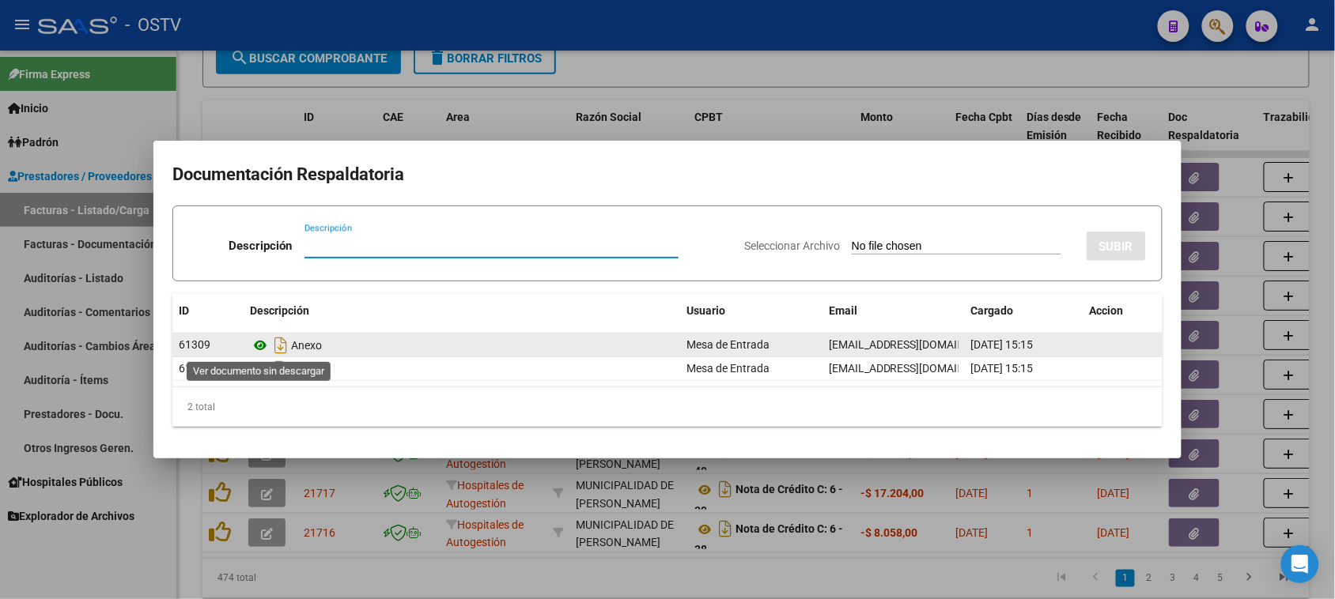
click at [258, 345] on icon at bounding box center [260, 345] width 21 height 19
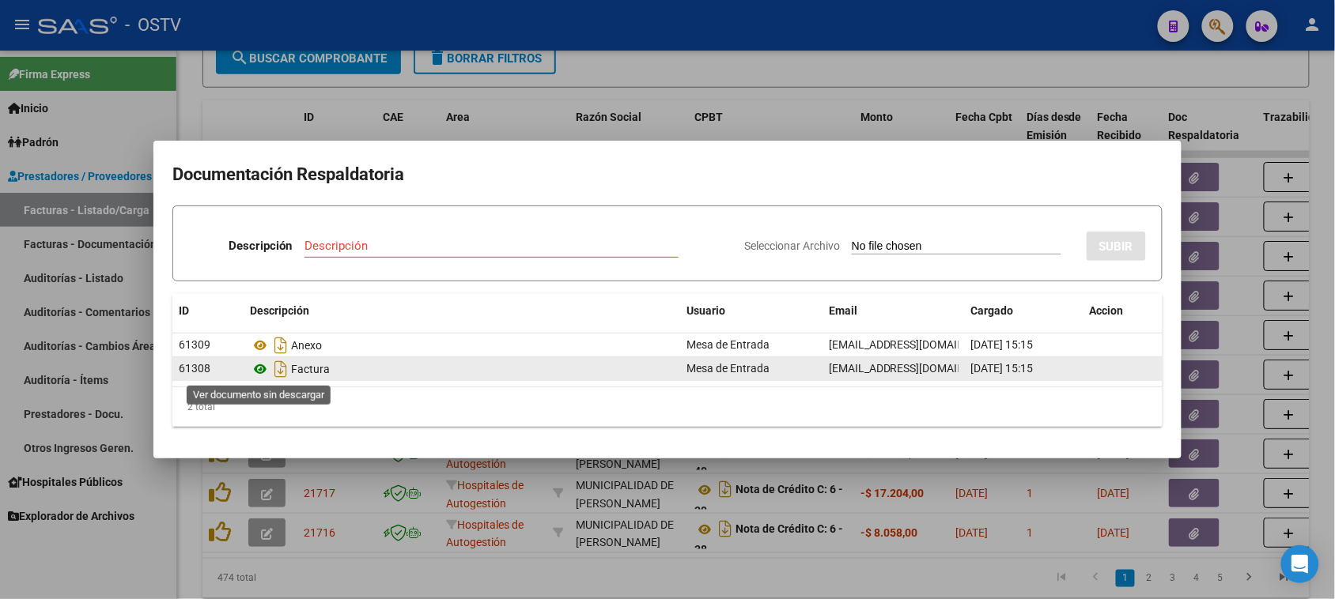
click at [259, 365] on icon at bounding box center [260, 369] width 21 height 19
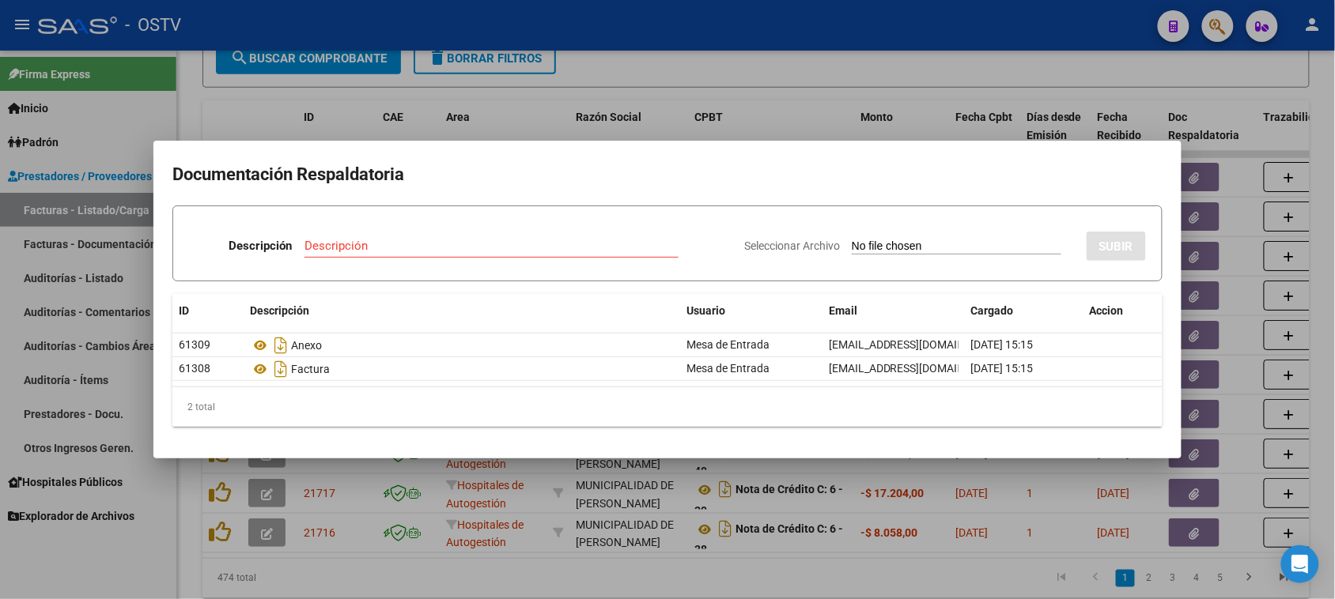
click at [683, 29] on div at bounding box center [667, 299] width 1335 height 599
